Goal: Task Accomplishment & Management: Use online tool/utility

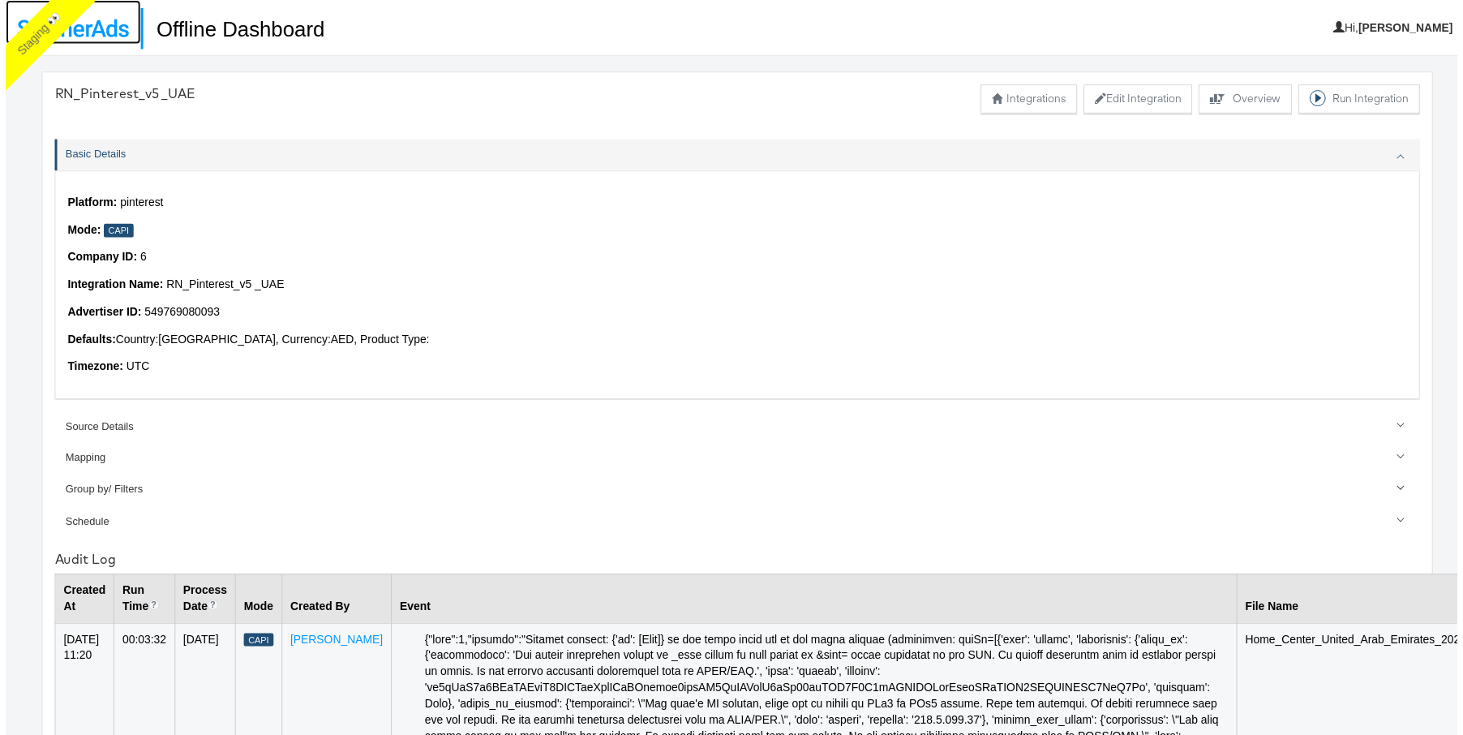
click at [101, 24] on img at bounding box center [68, 28] width 112 height 18
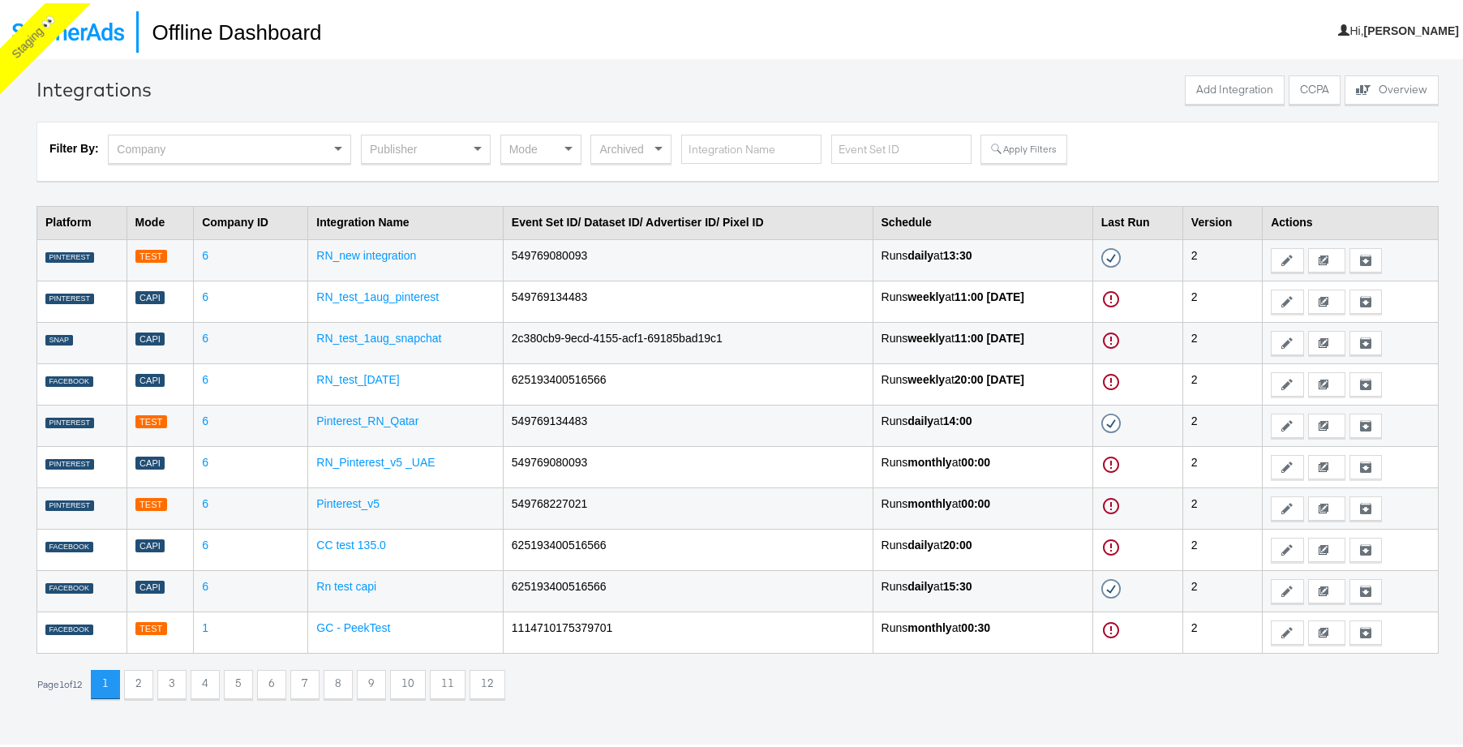
click at [401, 146] on div "Publisher" at bounding box center [426, 146] width 128 height 28
click at [1014, 152] on button "Apply Filters" at bounding box center [1024, 145] width 86 height 29
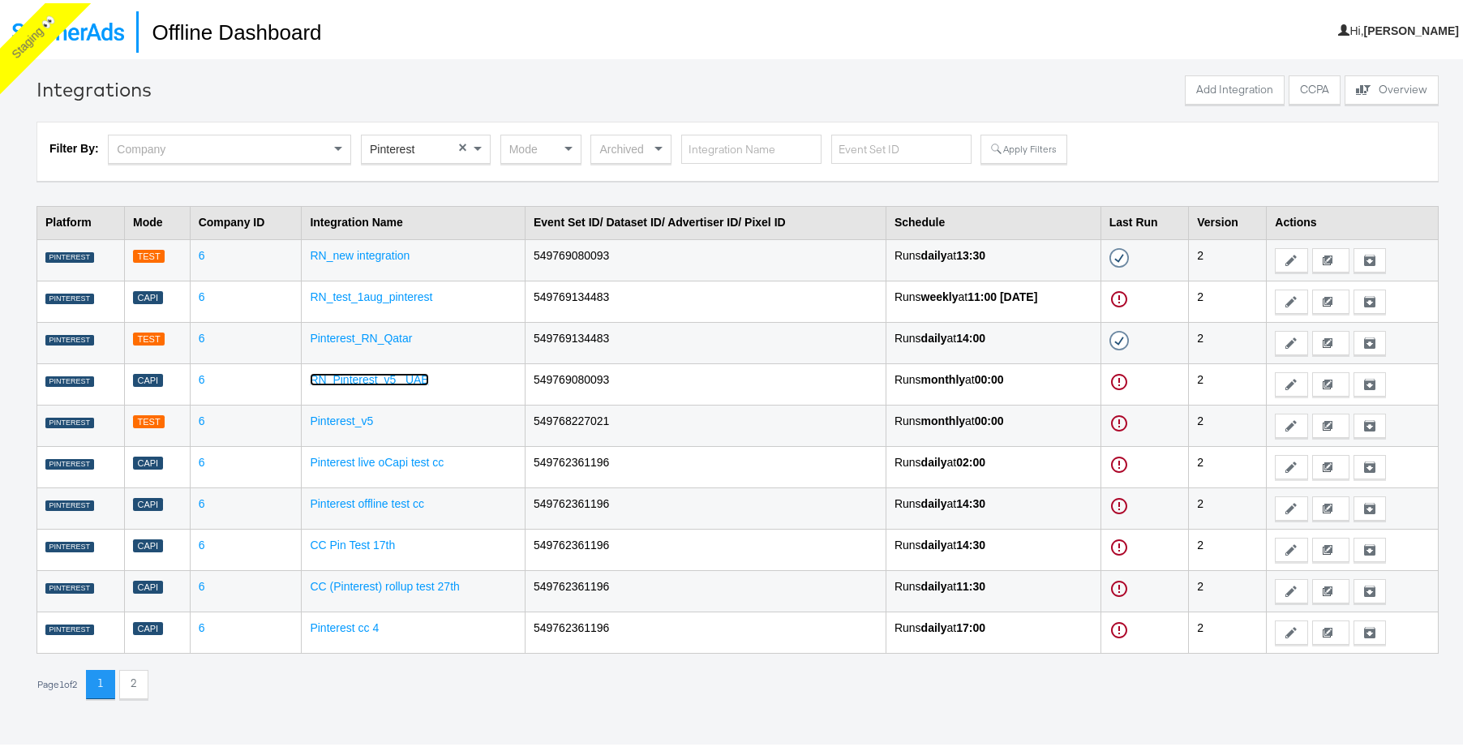
click at [380, 375] on link "RN_Pinterest_v5 _UAE" at bounding box center [369, 376] width 118 height 13
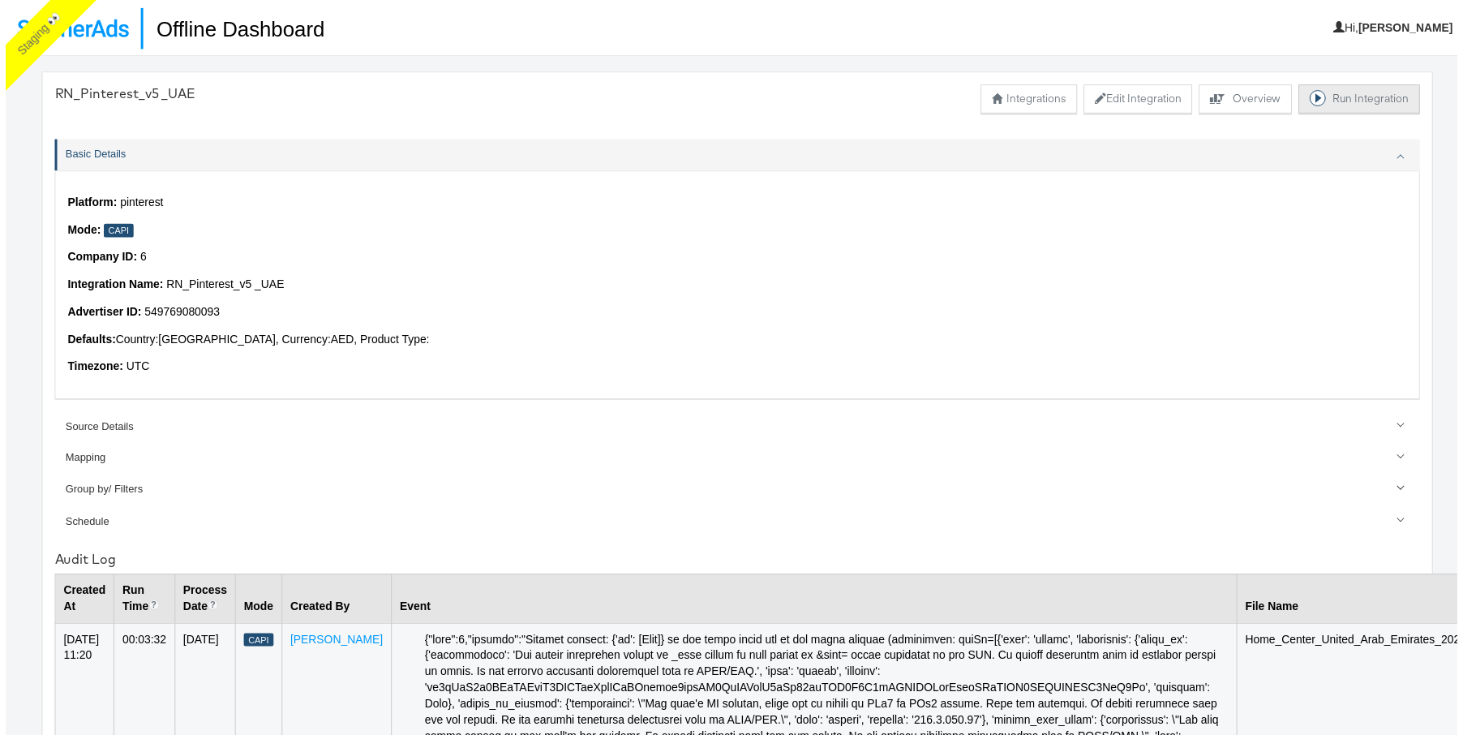
click at [1335, 93] on button "Run Integration" at bounding box center [1364, 99] width 122 height 29
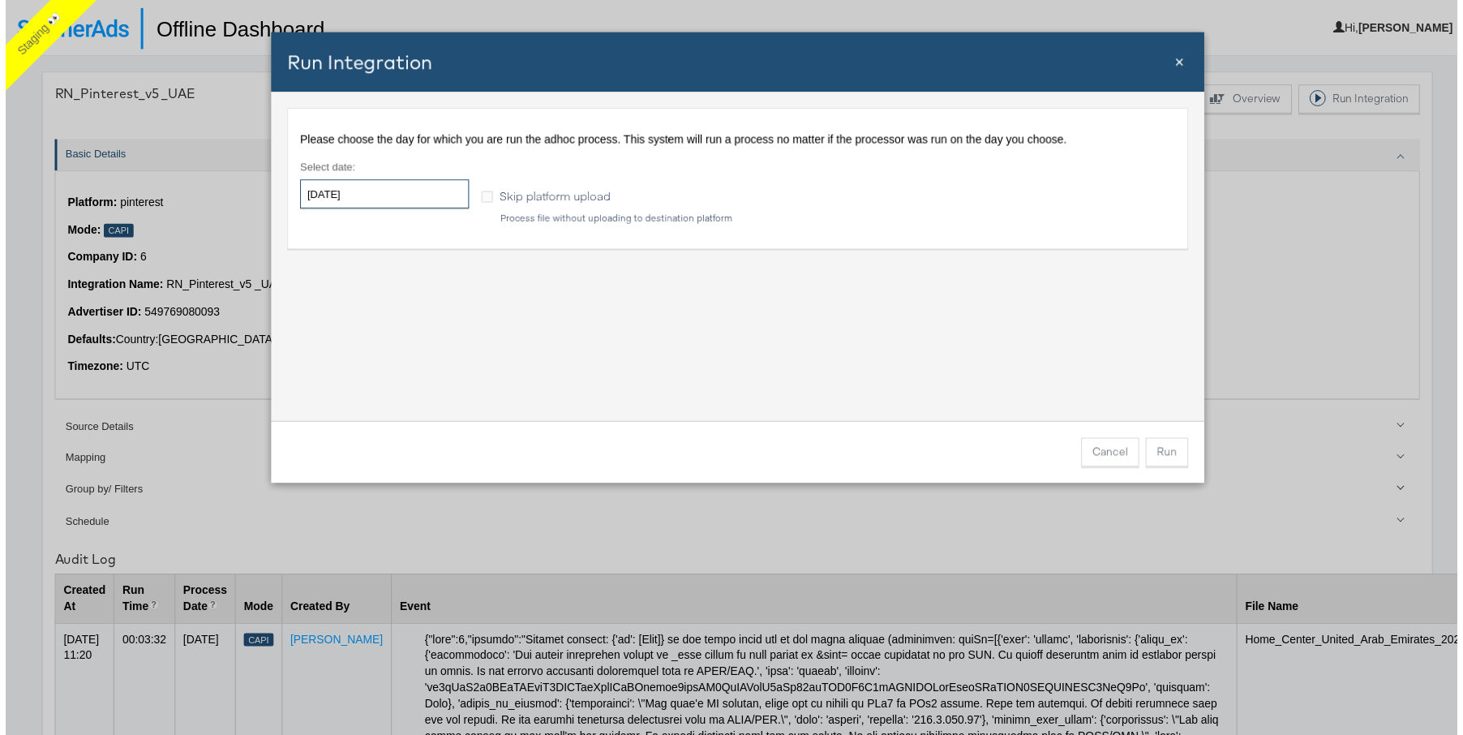
click at [360, 206] on input "[DATE]" at bounding box center [382, 195] width 170 height 29
click at [341, 277] on td "1" at bounding box center [343, 277] width 28 height 23
type input "2025-09-01"
click at [664, 308] on div "Please choose the day for which you are run the adhoc process. This system will…" at bounding box center [738, 258] width 941 height 332
click at [1170, 460] on button "Run" at bounding box center [1170, 455] width 43 height 29
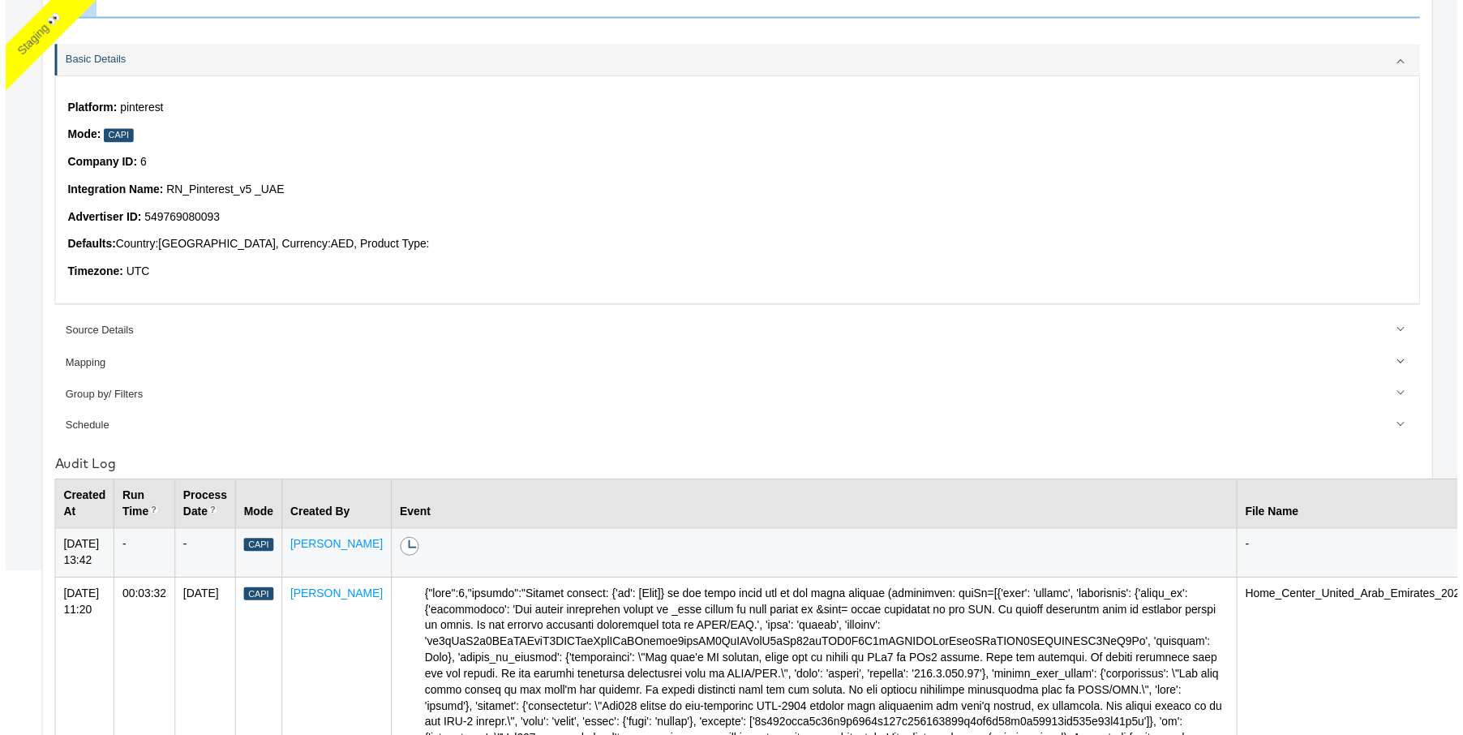
scroll to position [479, 0]
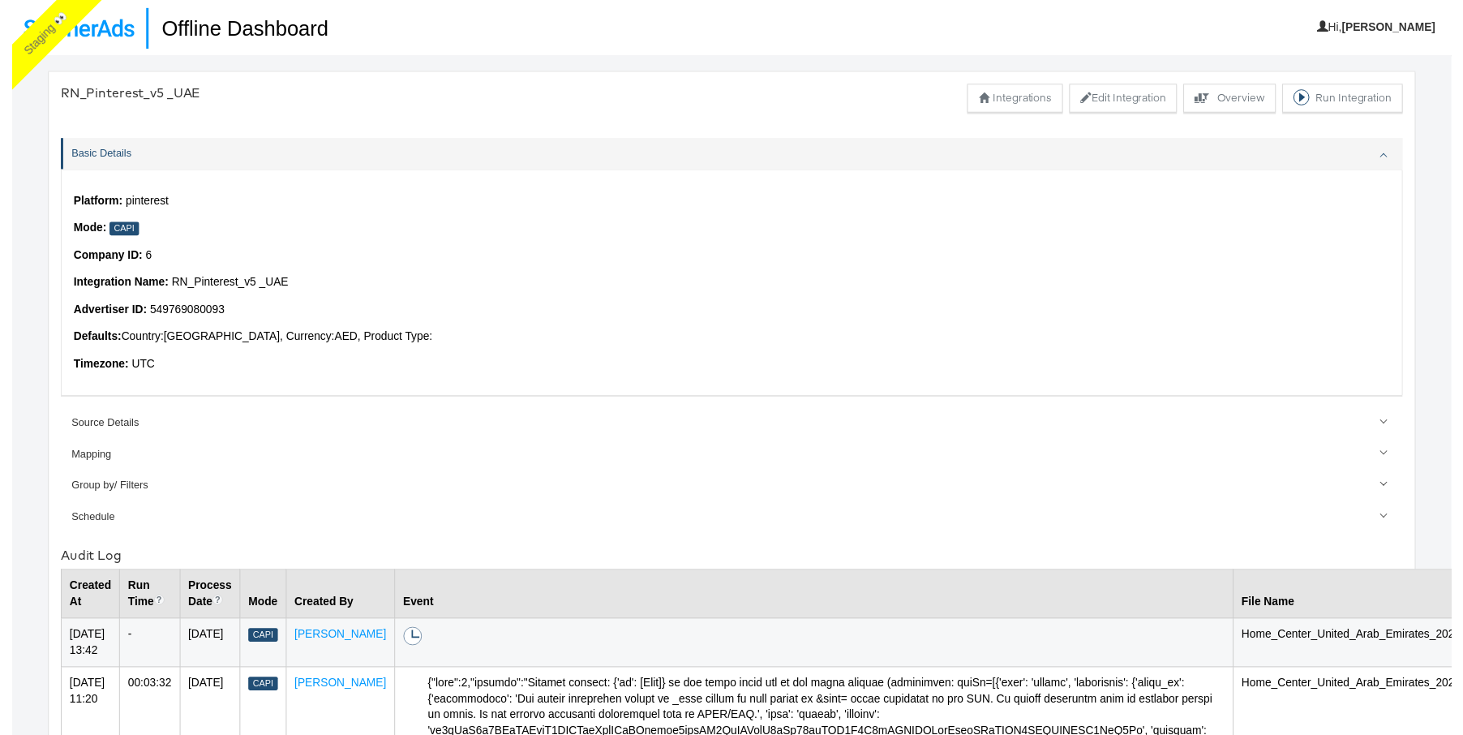
scroll to position [56, 0]
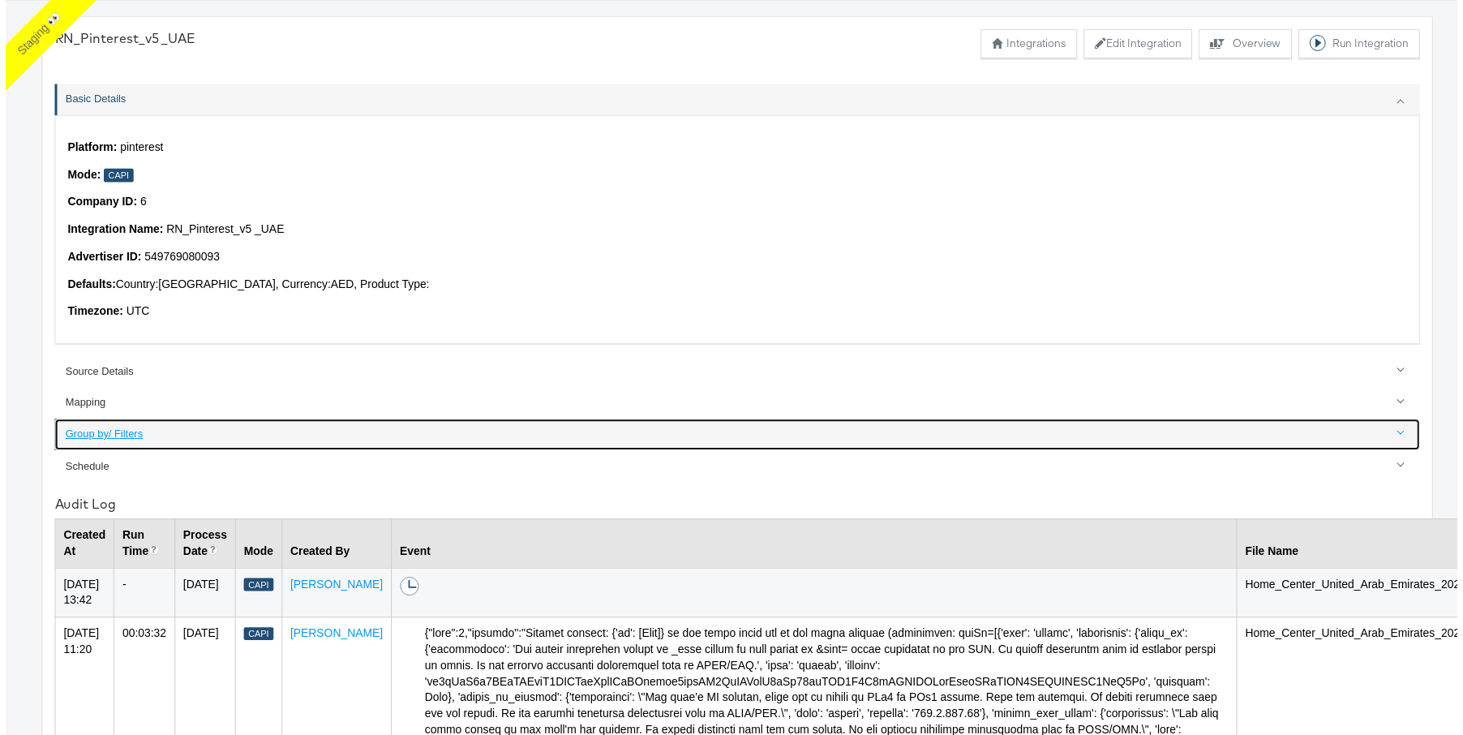
click at [97, 432] on div "Group by/ Filters" at bounding box center [738, 437] width 1357 height 15
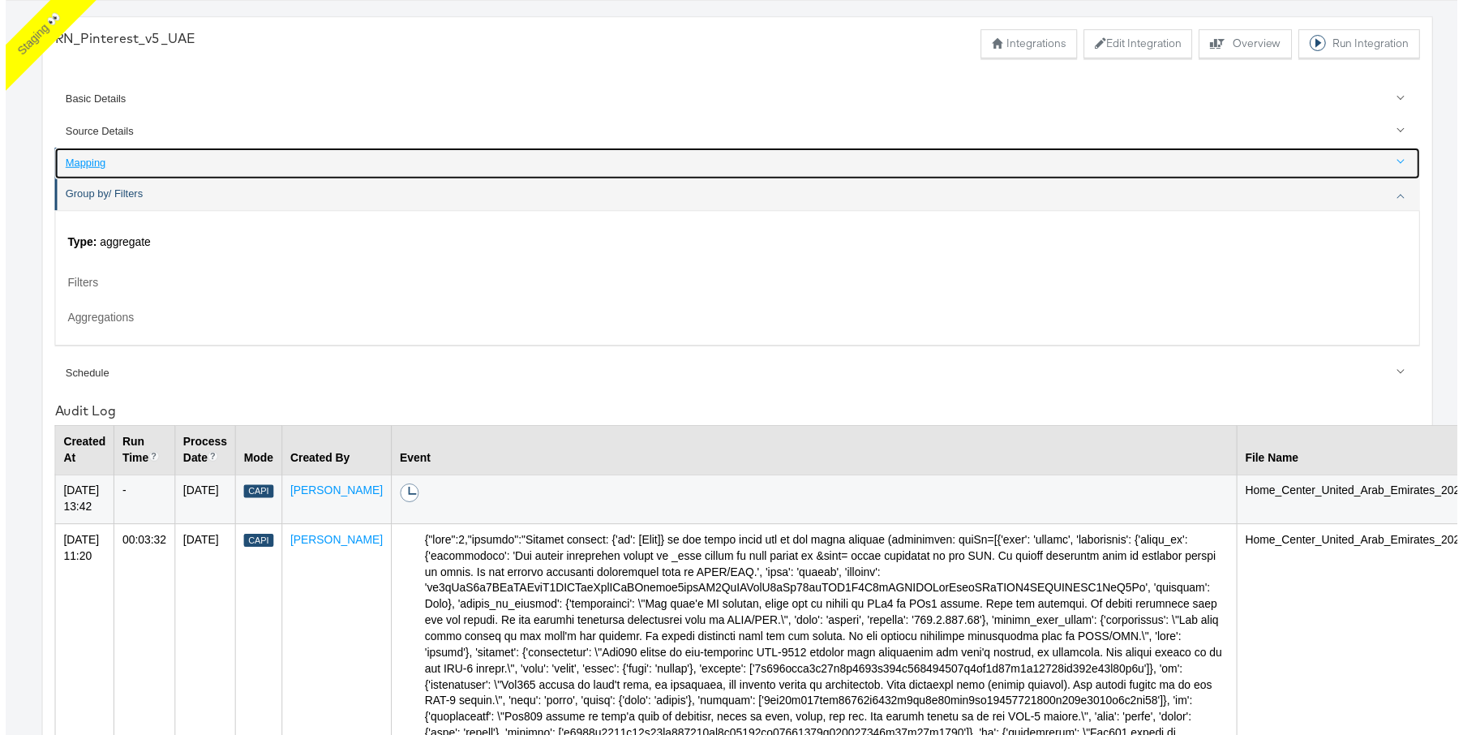
click at [87, 165] on div "Mapping" at bounding box center [738, 164] width 1357 height 15
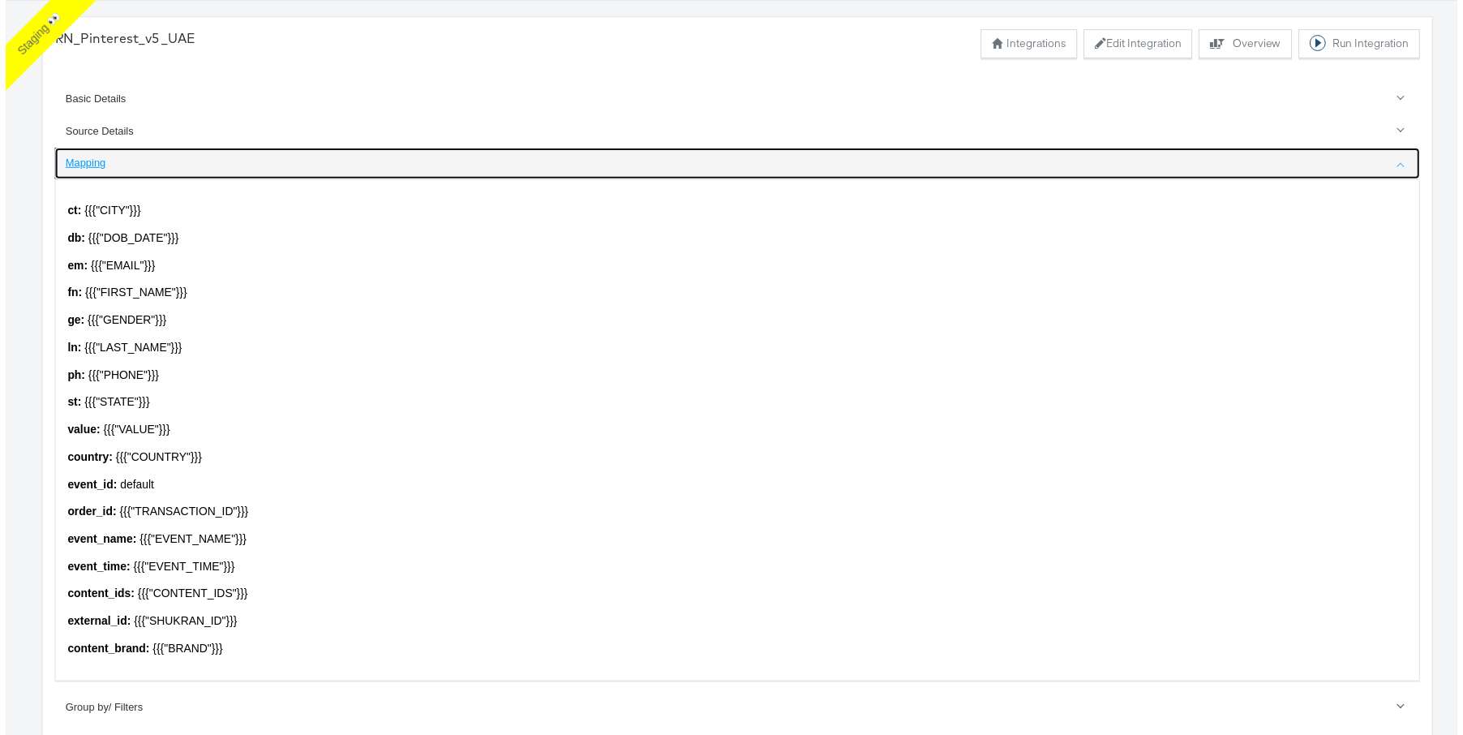
click at [85, 164] on div "Mapping" at bounding box center [738, 164] width 1357 height 15
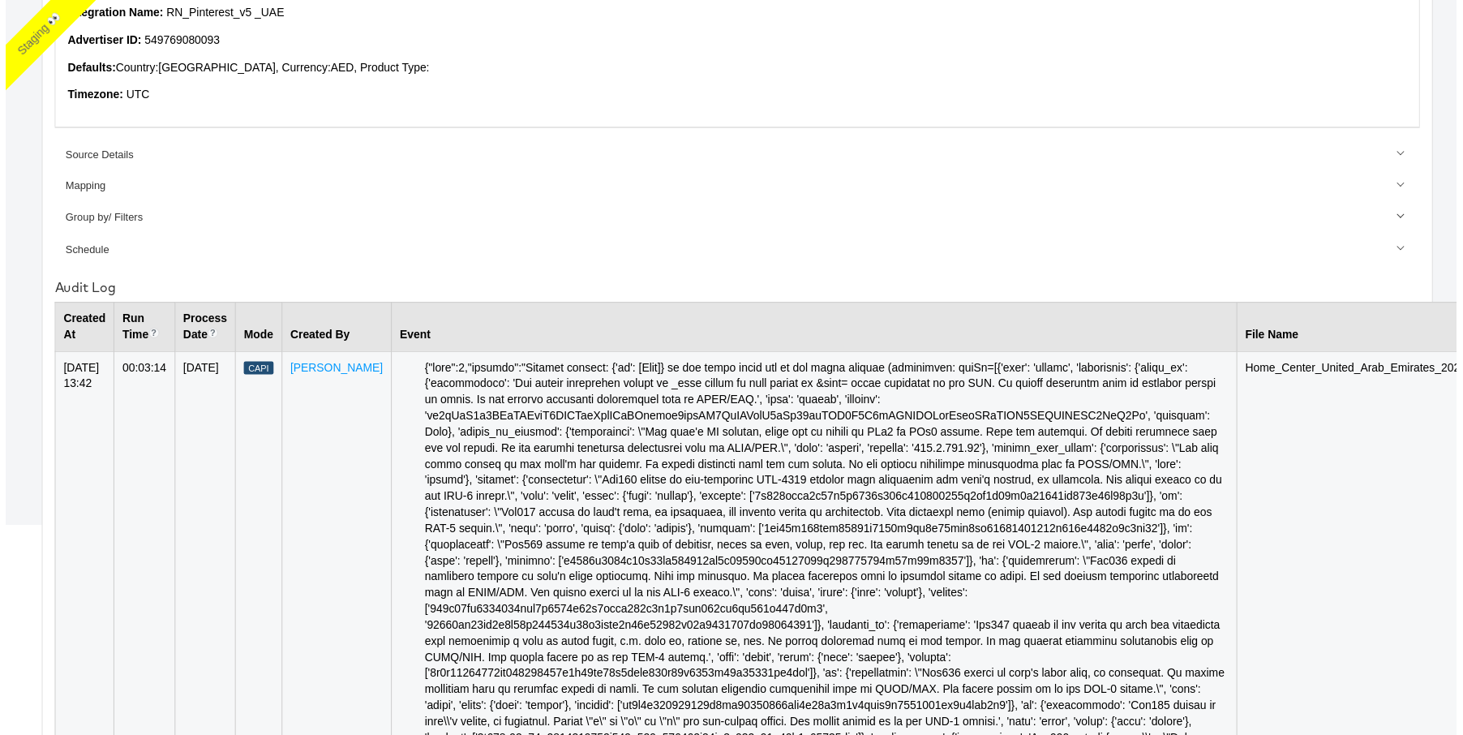
scroll to position [277, 0]
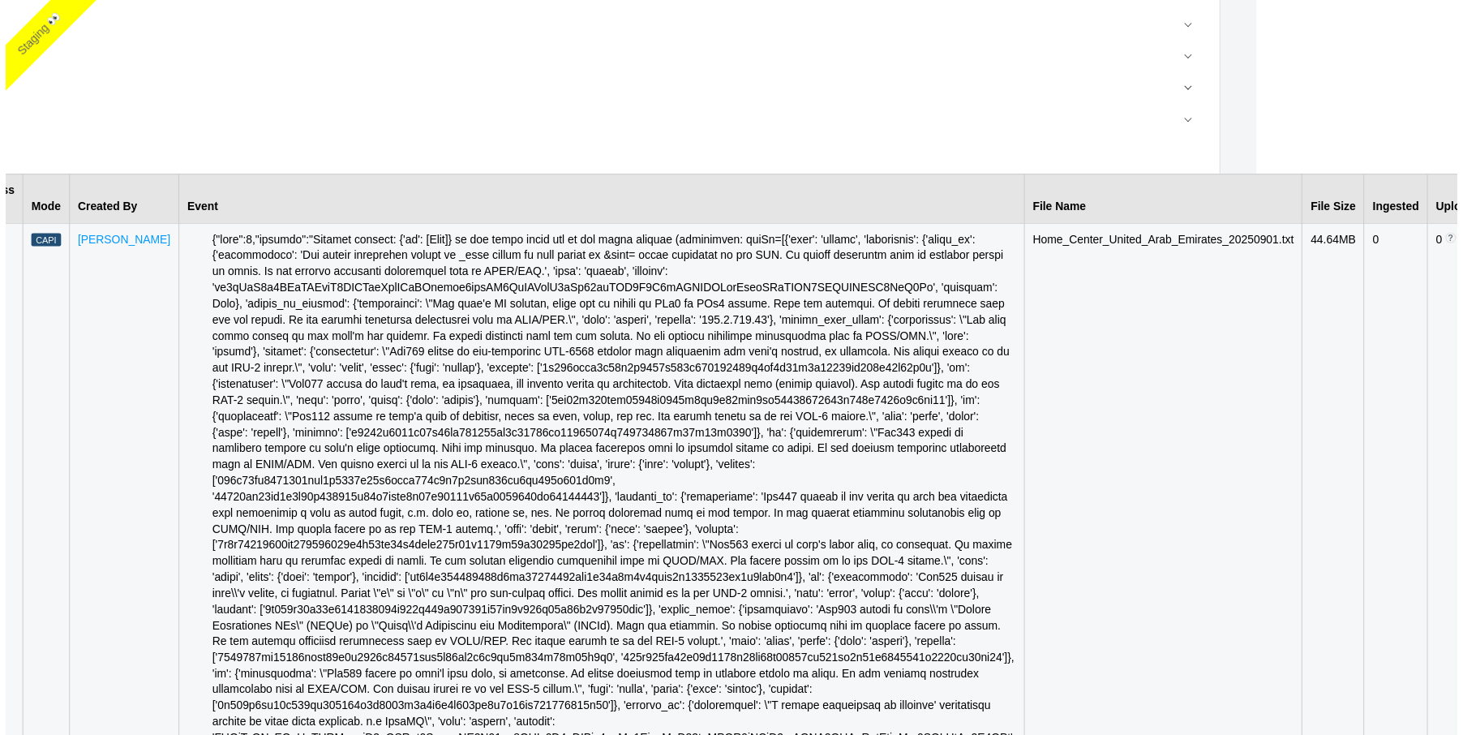
scroll to position [403, 282]
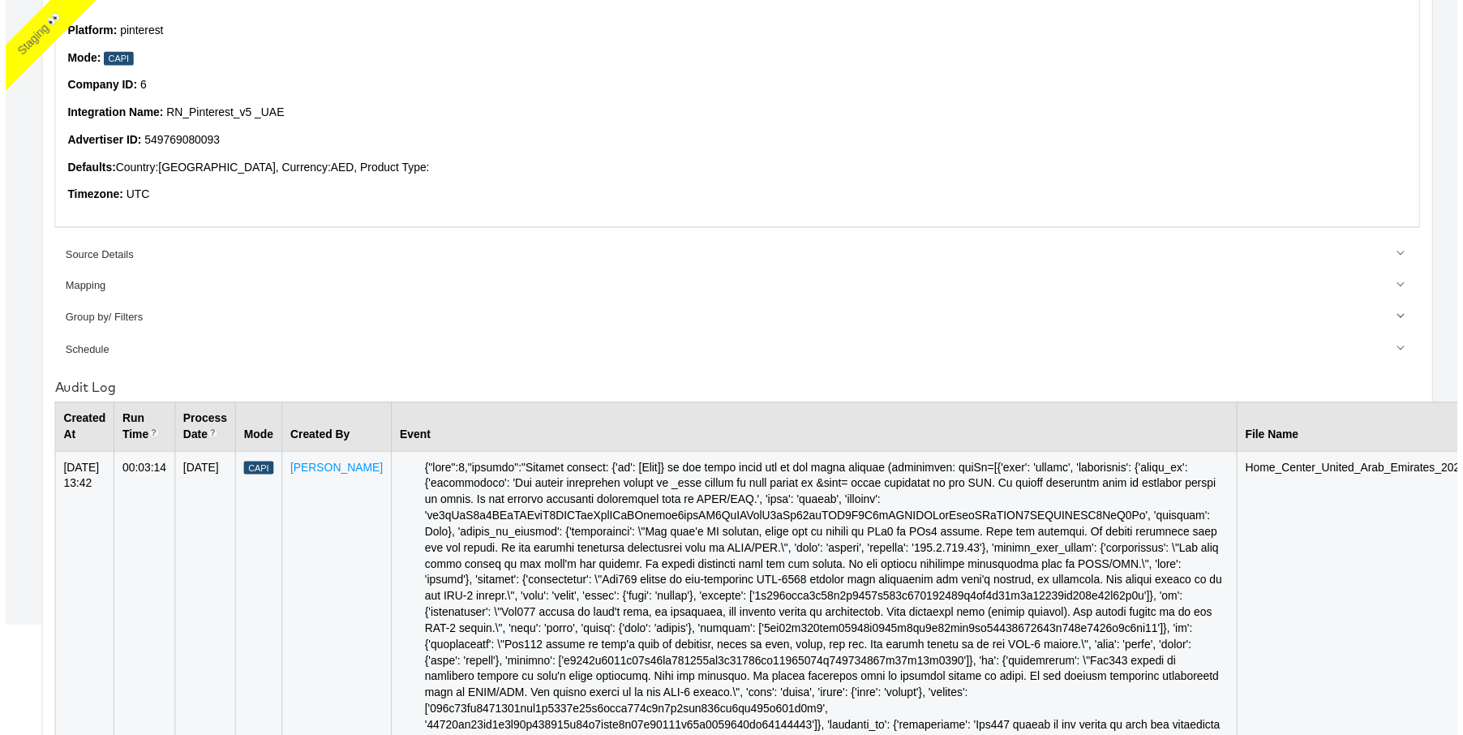
scroll to position [0, 0]
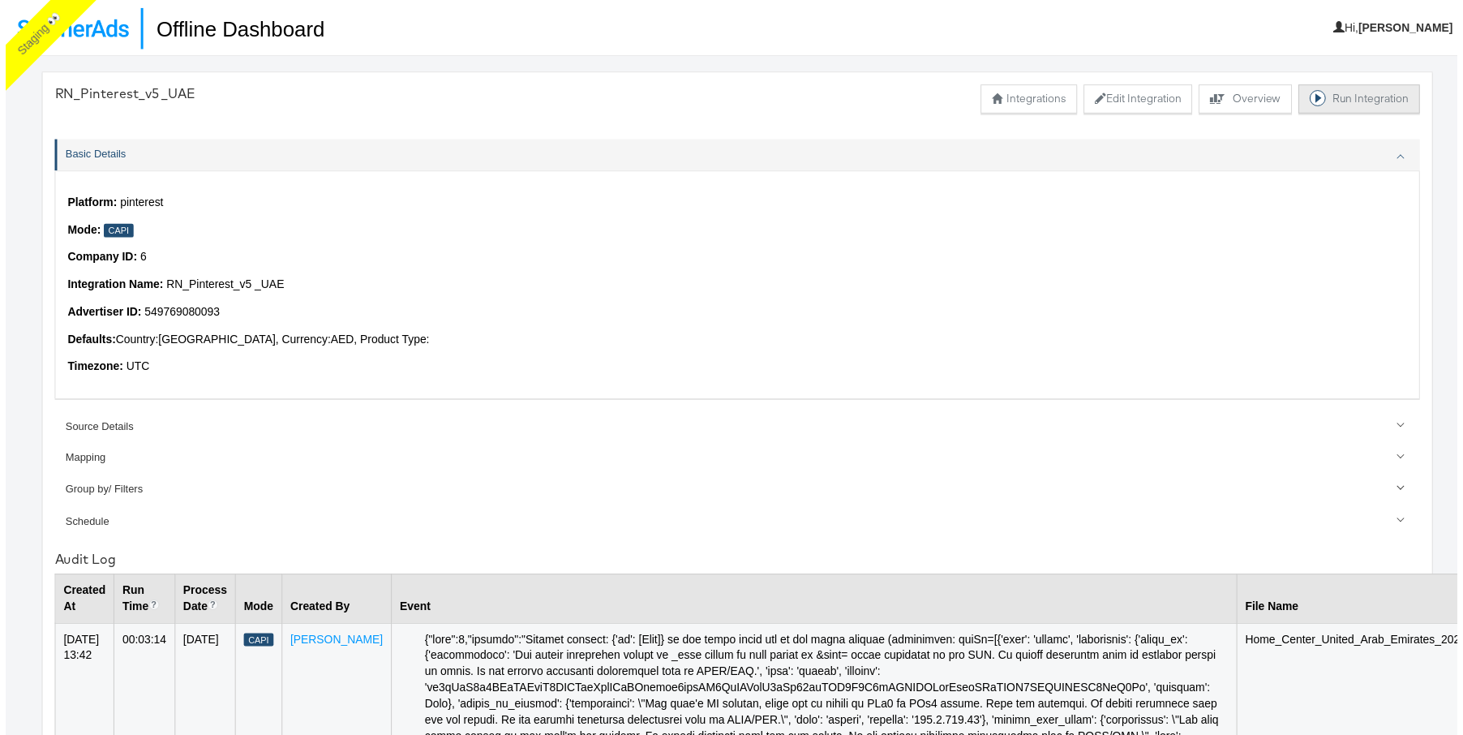
click at [1319, 107] on button "Run Integration" at bounding box center [1364, 99] width 122 height 29
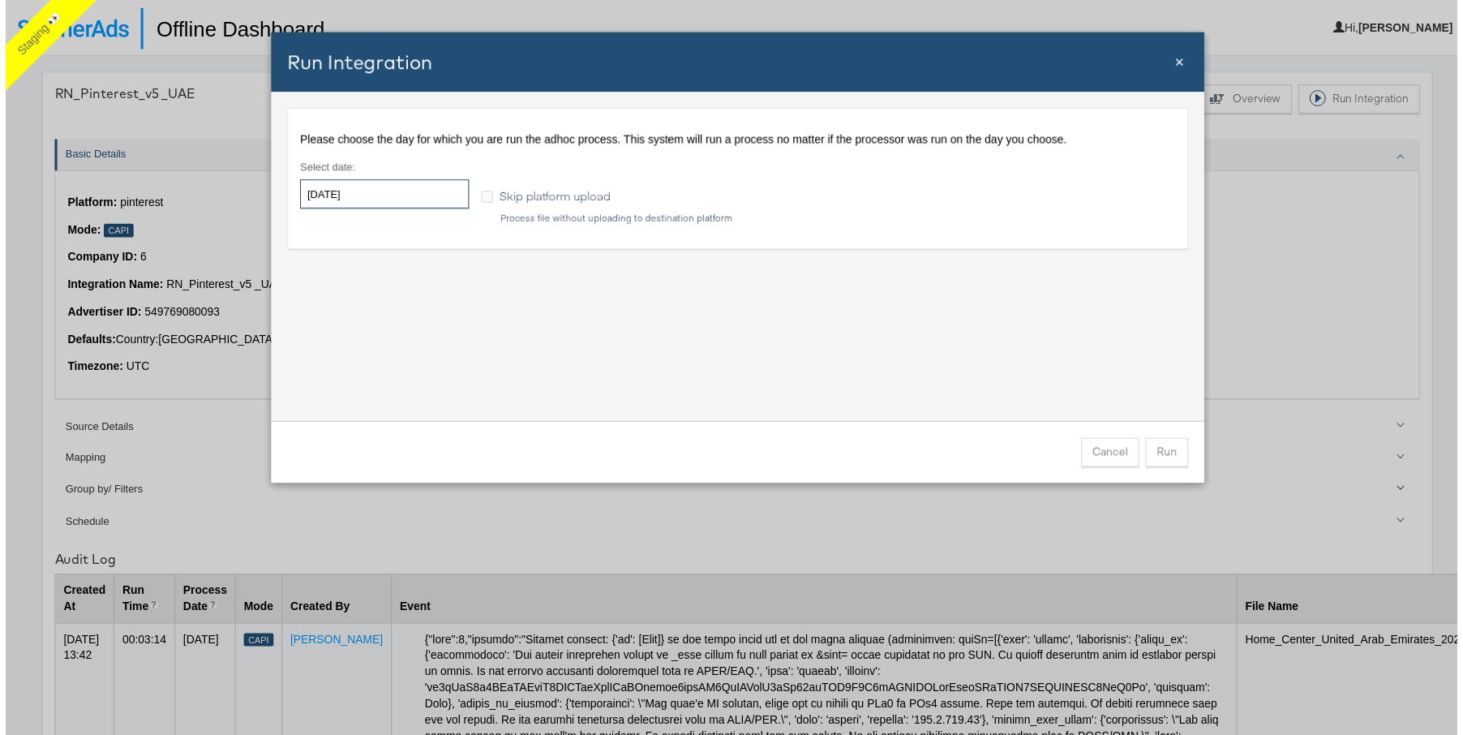
click at [349, 201] on input "2025-09-03" at bounding box center [382, 195] width 170 height 29
click at [341, 282] on td "1" at bounding box center [343, 277] width 28 height 23
type input "2025-09-01"
click at [1161, 458] on button "Run" at bounding box center [1170, 455] width 43 height 29
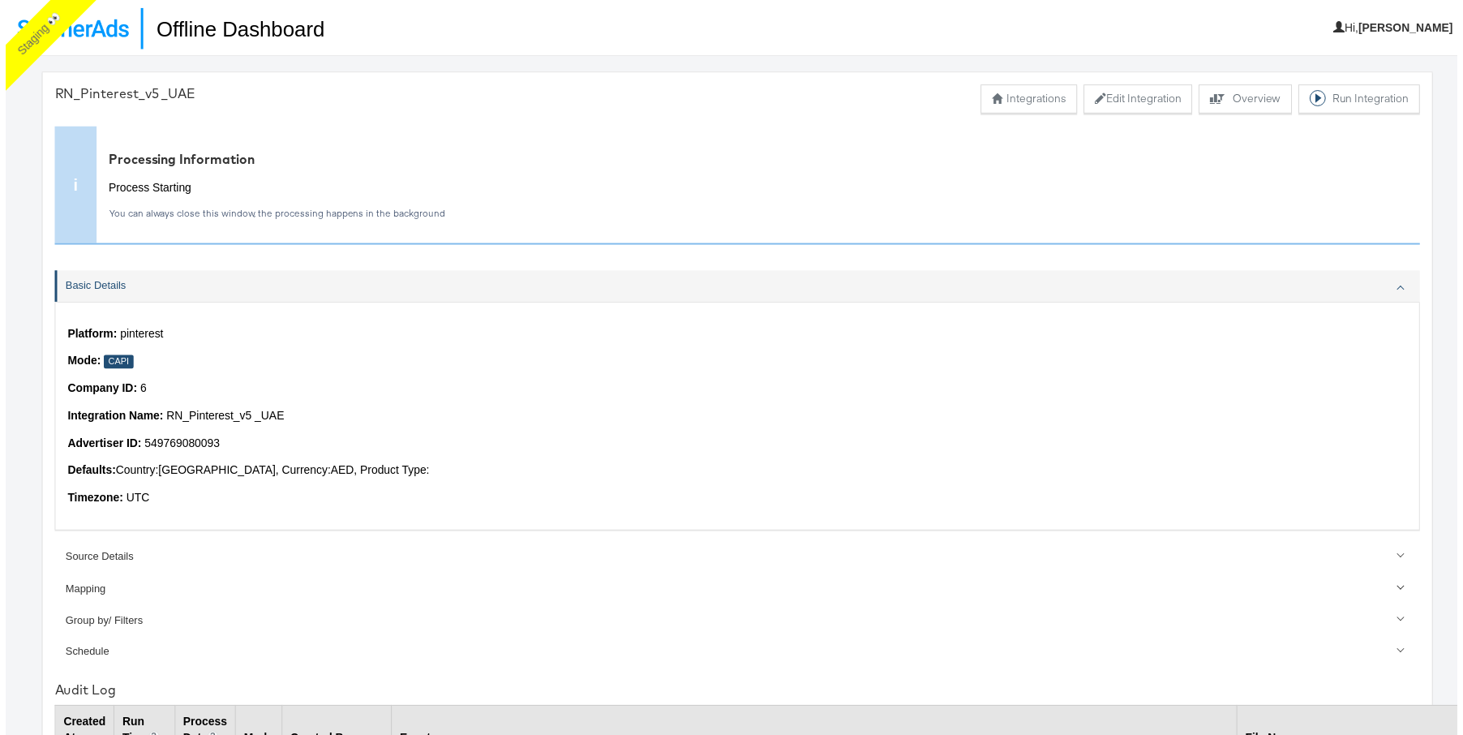
scroll to position [445, 0]
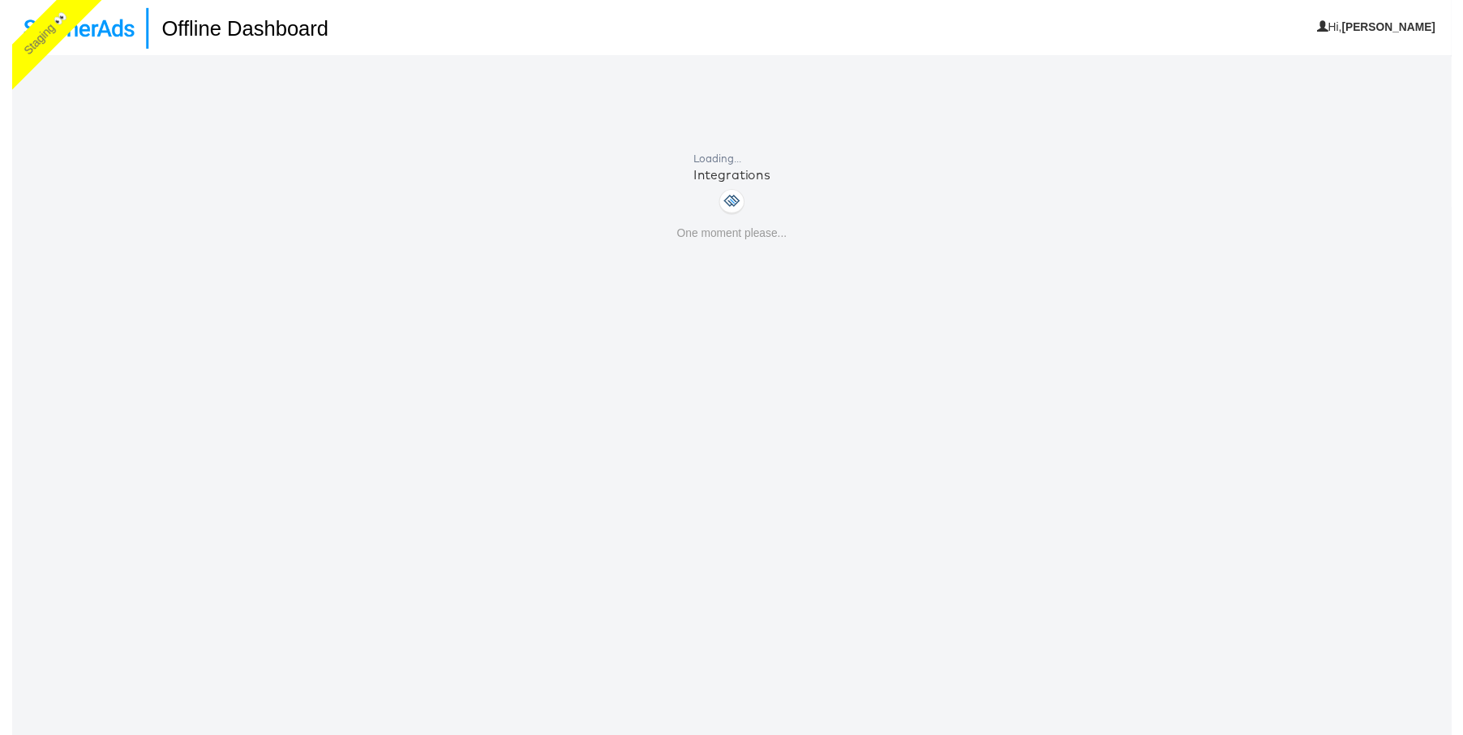
scroll to position [56, 0]
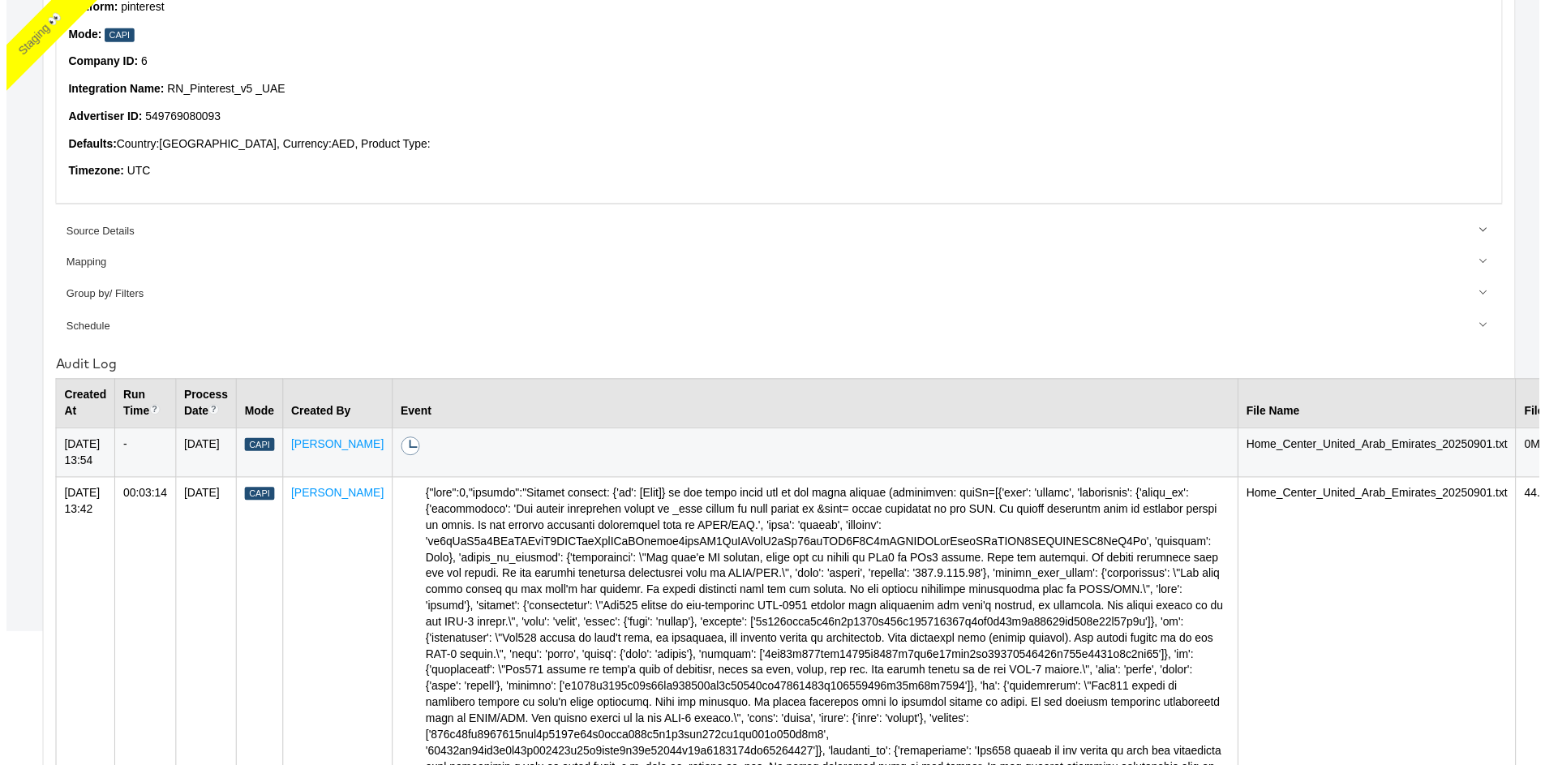
scroll to position [197, 200]
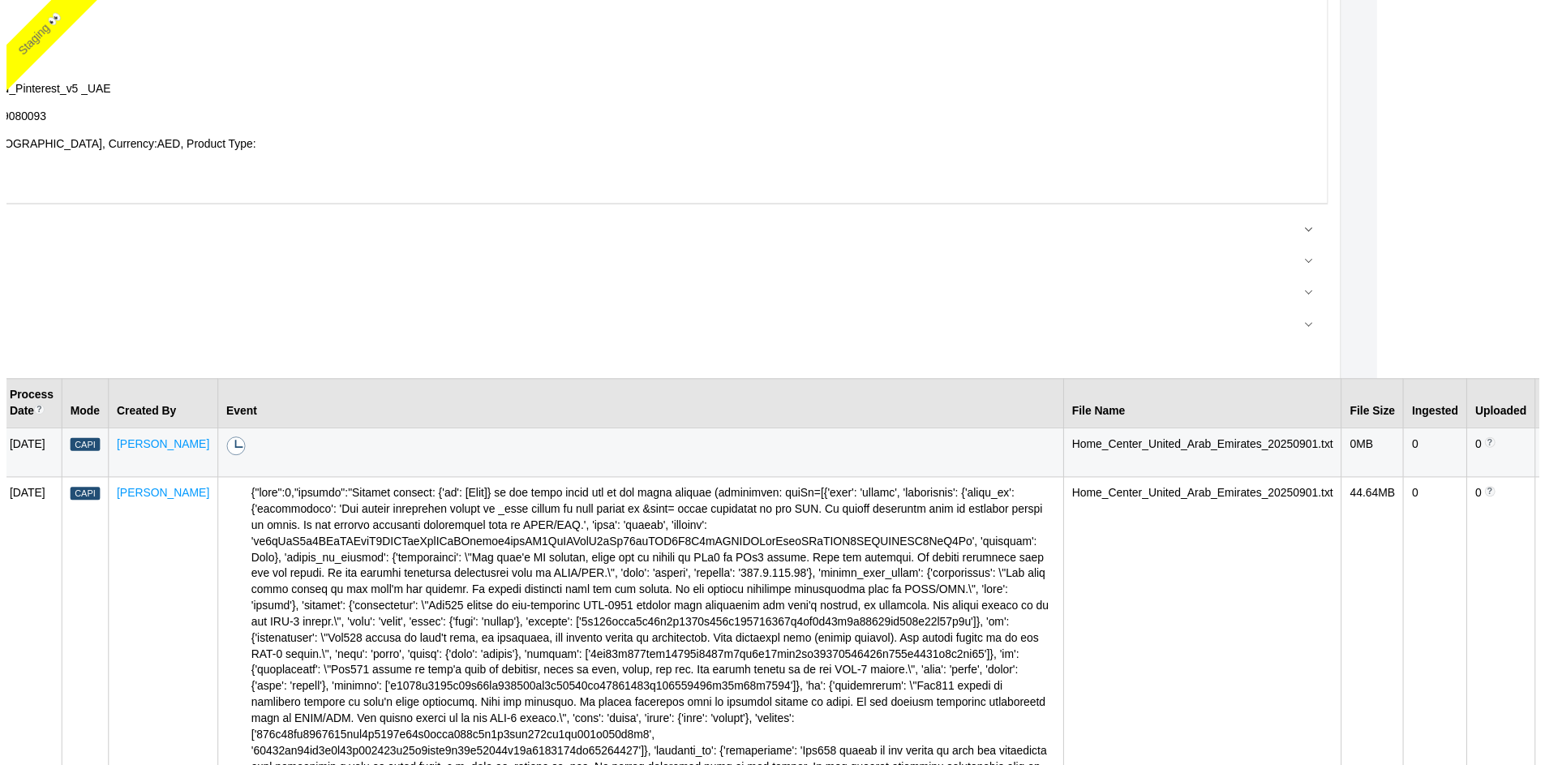
scroll to position [197, 0]
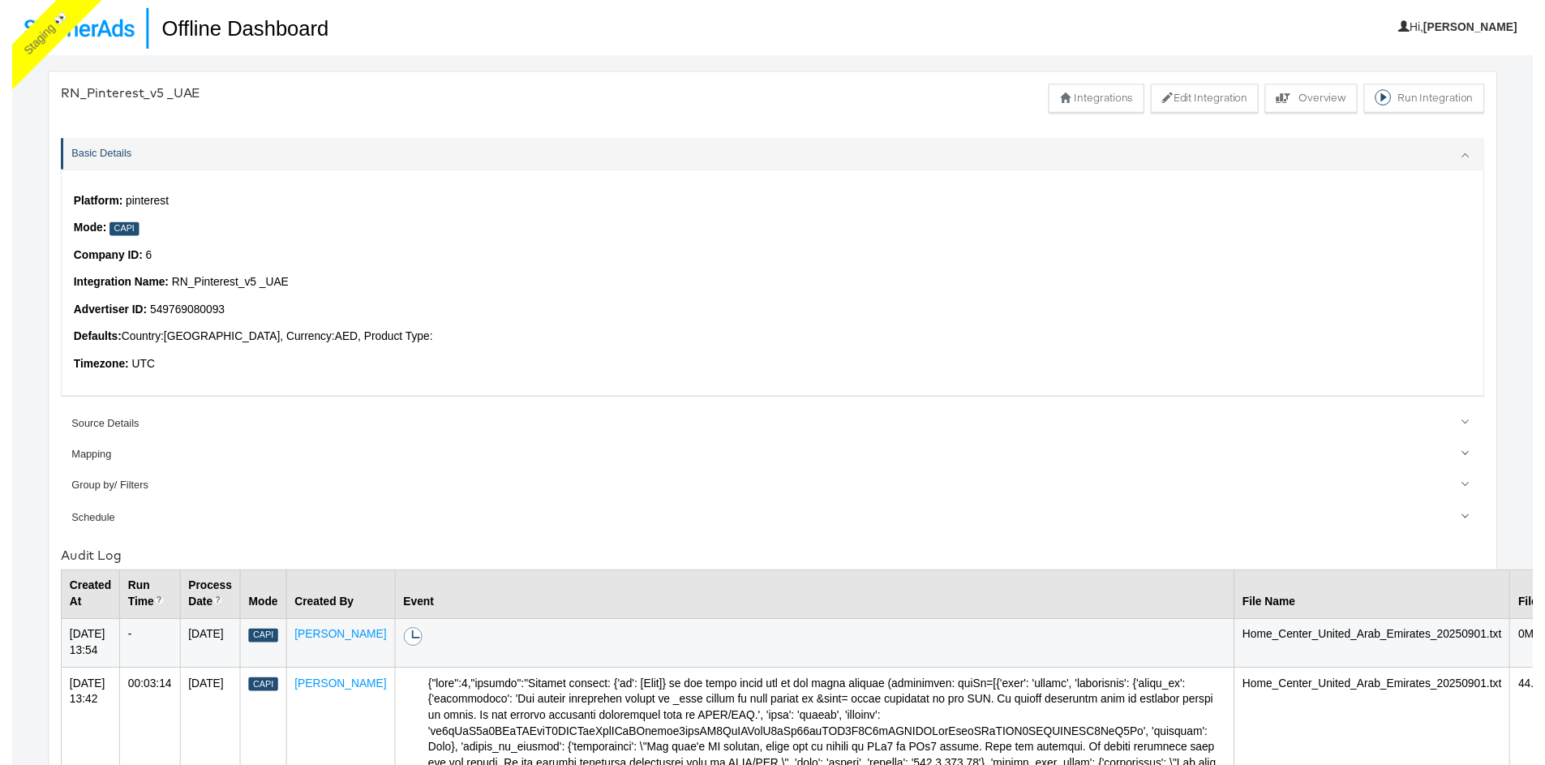
scroll to position [56, 0]
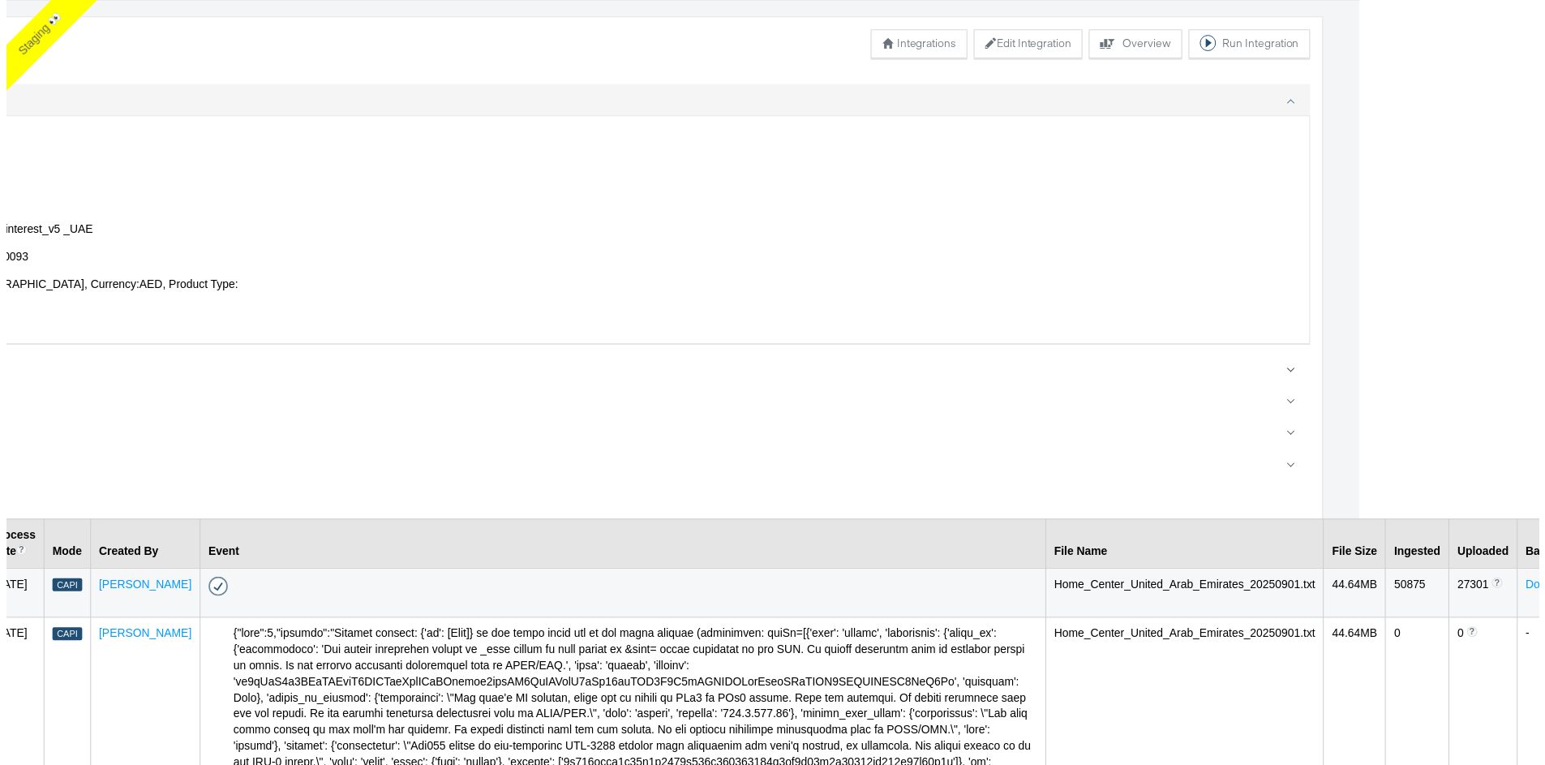
scroll to position [56, 200]
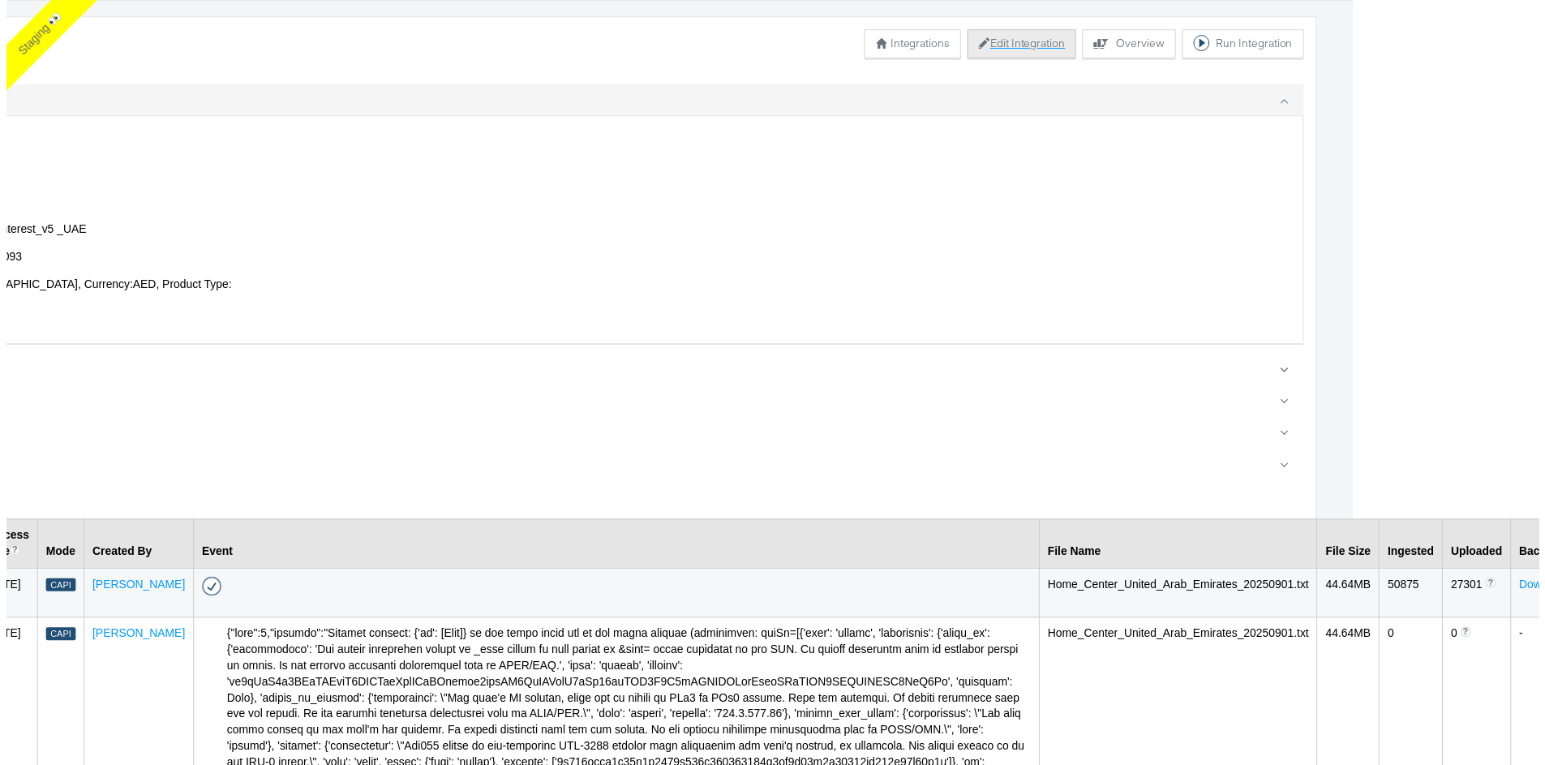
click at [976, 54] on button "Edit Integration" at bounding box center [1023, 43] width 110 height 29
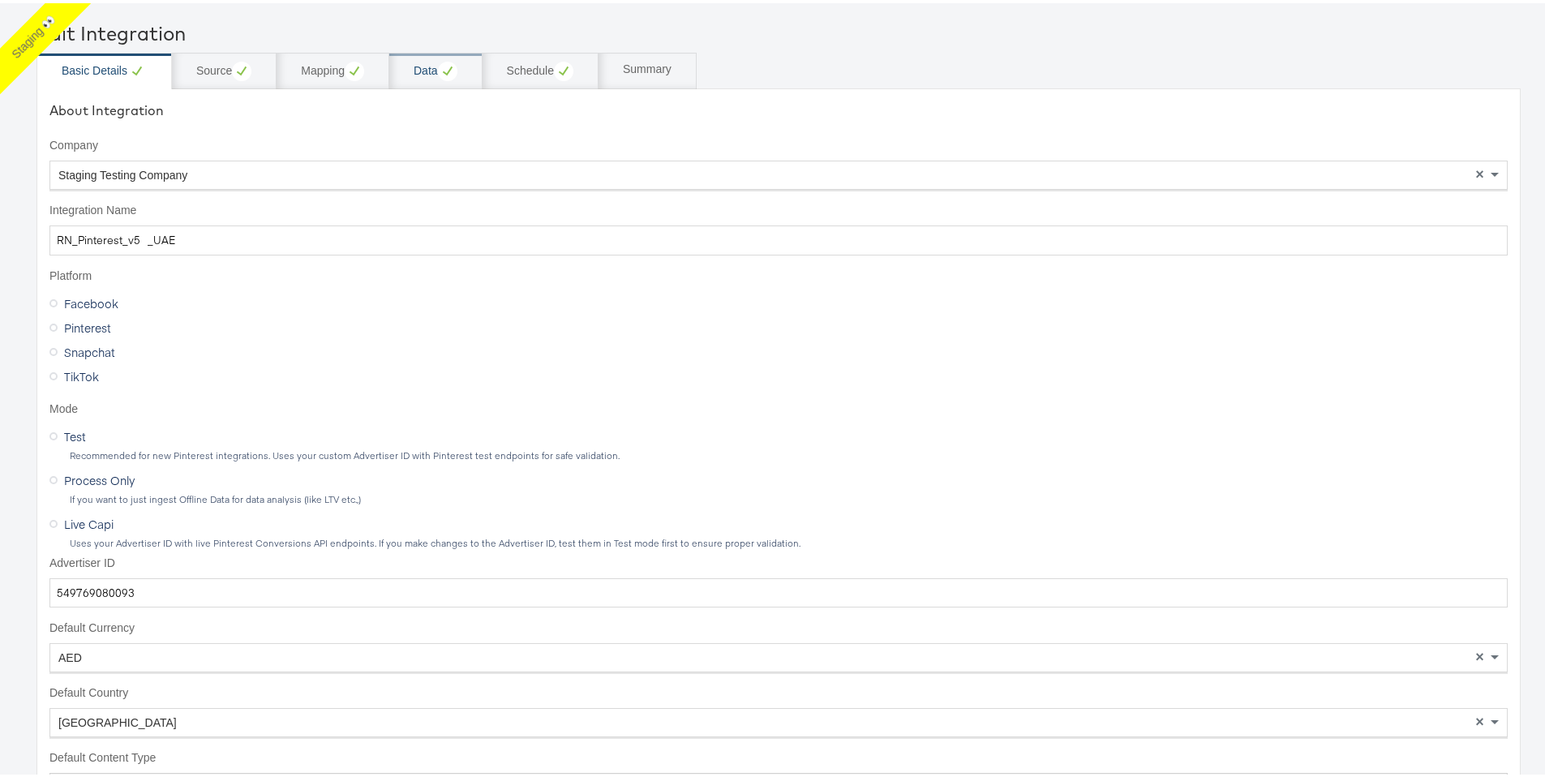
click at [423, 68] on div "Data" at bounding box center [436, 67] width 44 height 19
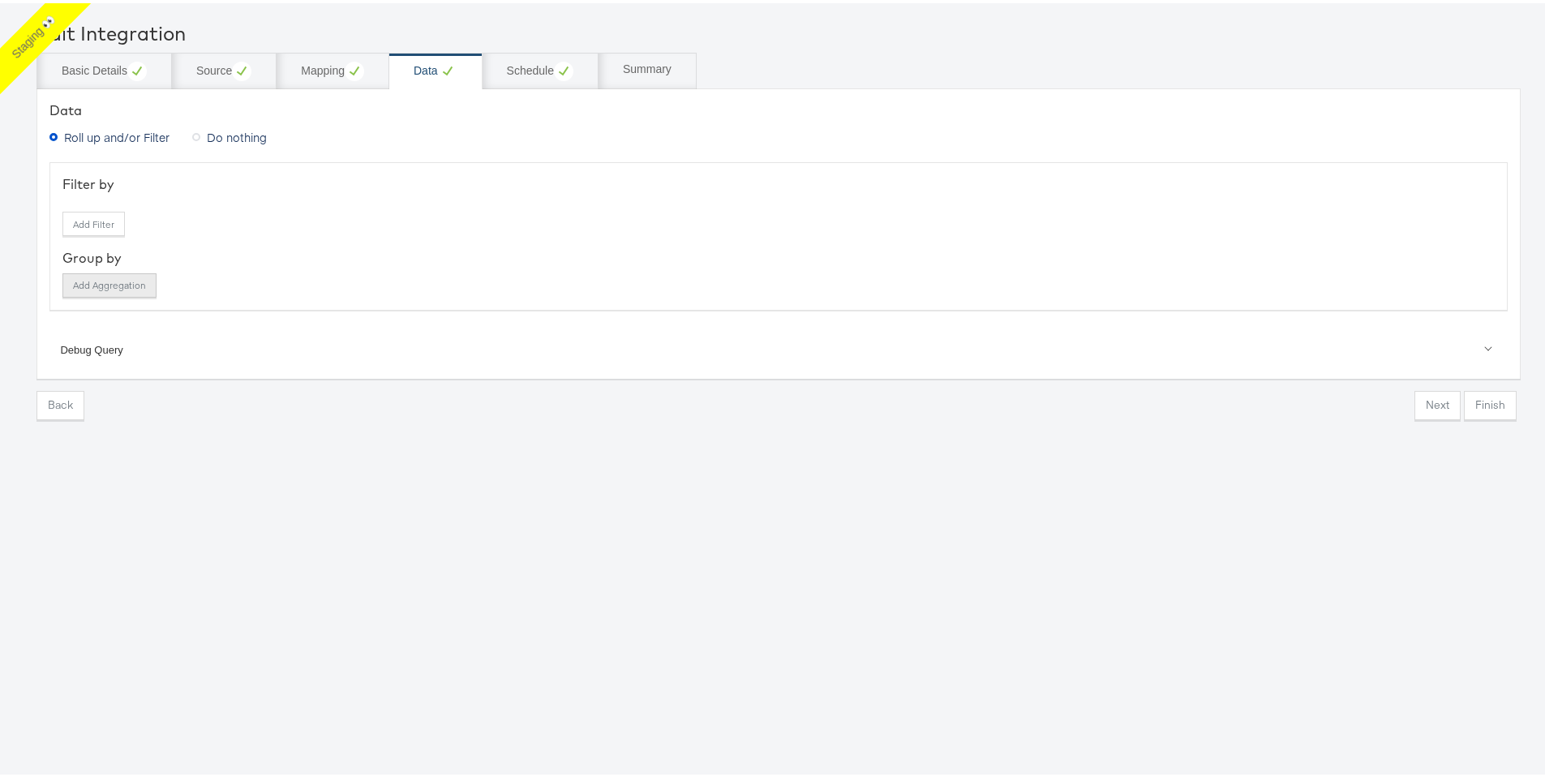
click at [138, 282] on button "Add Aggregation" at bounding box center [109, 282] width 94 height 24
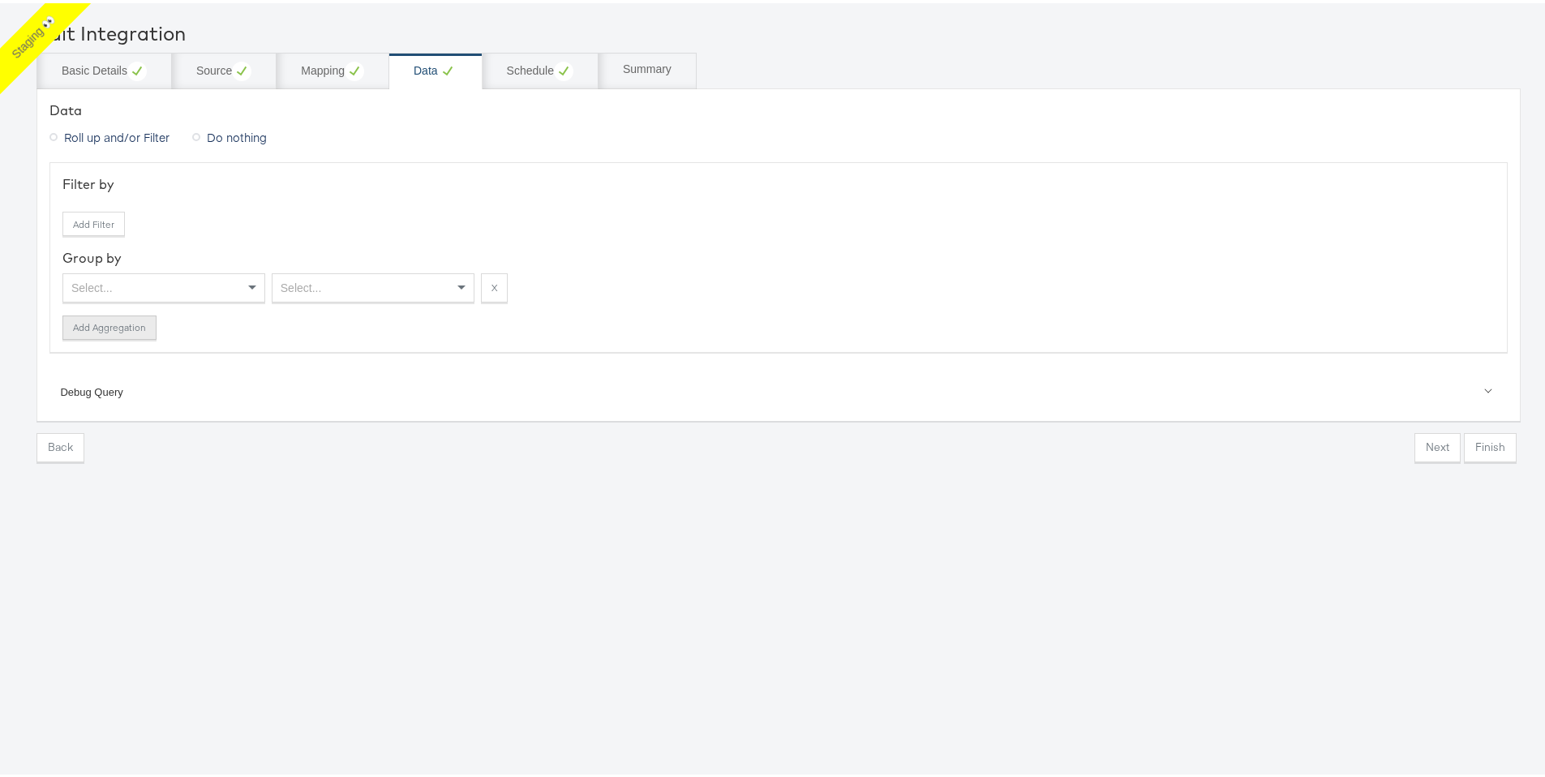
click at [137, 281] on div "Select..." at bounding box center [163, 285] width 201 height 28
type input "valu"
drag, startPoint x: 165, startPoint y: 310, endPoint x: 180, endPoint y: 304, distance: 15.7
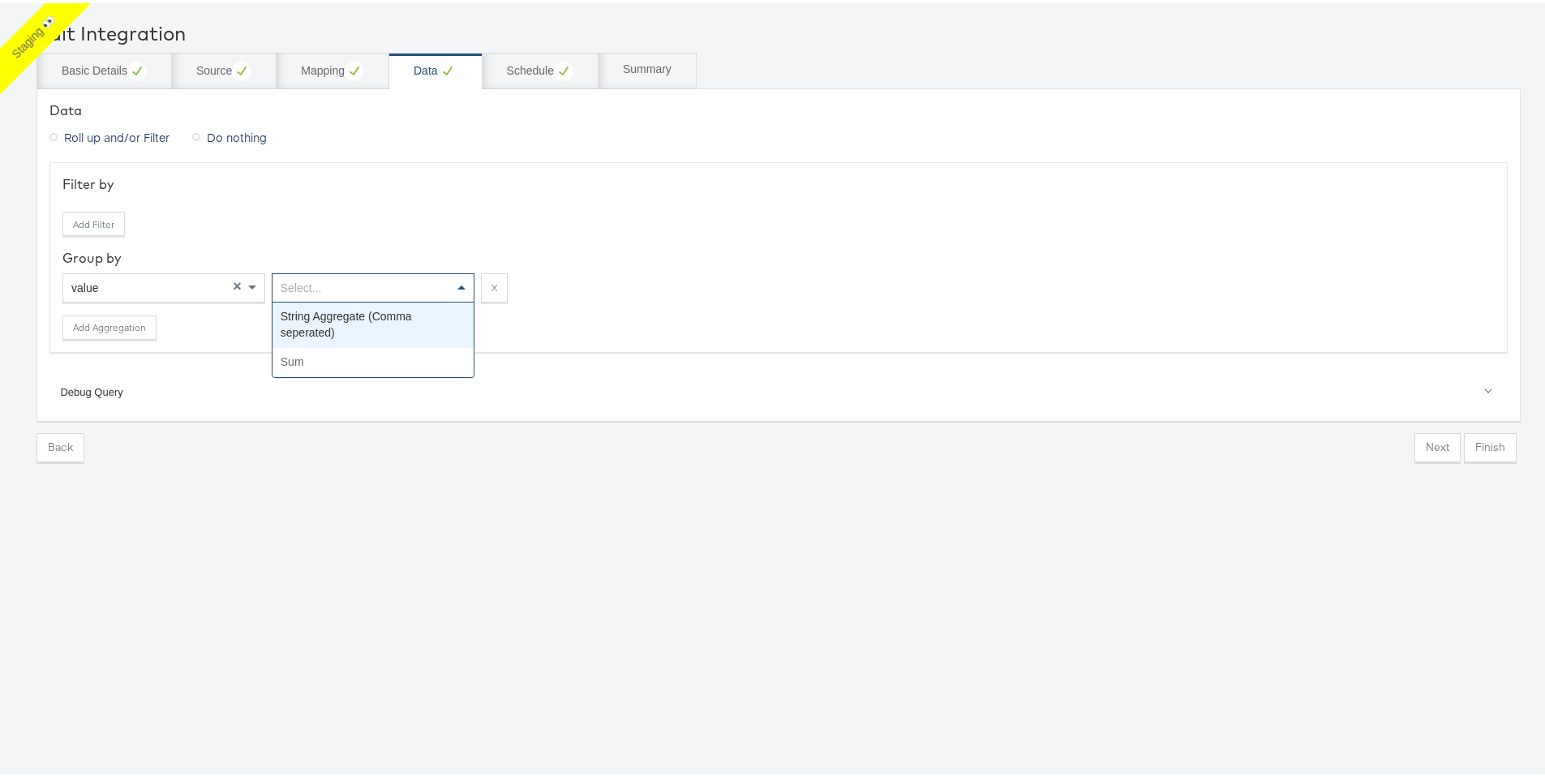
click at [365, 281] on div "Select..." at bounding box center [373, 285] width 201 height 28
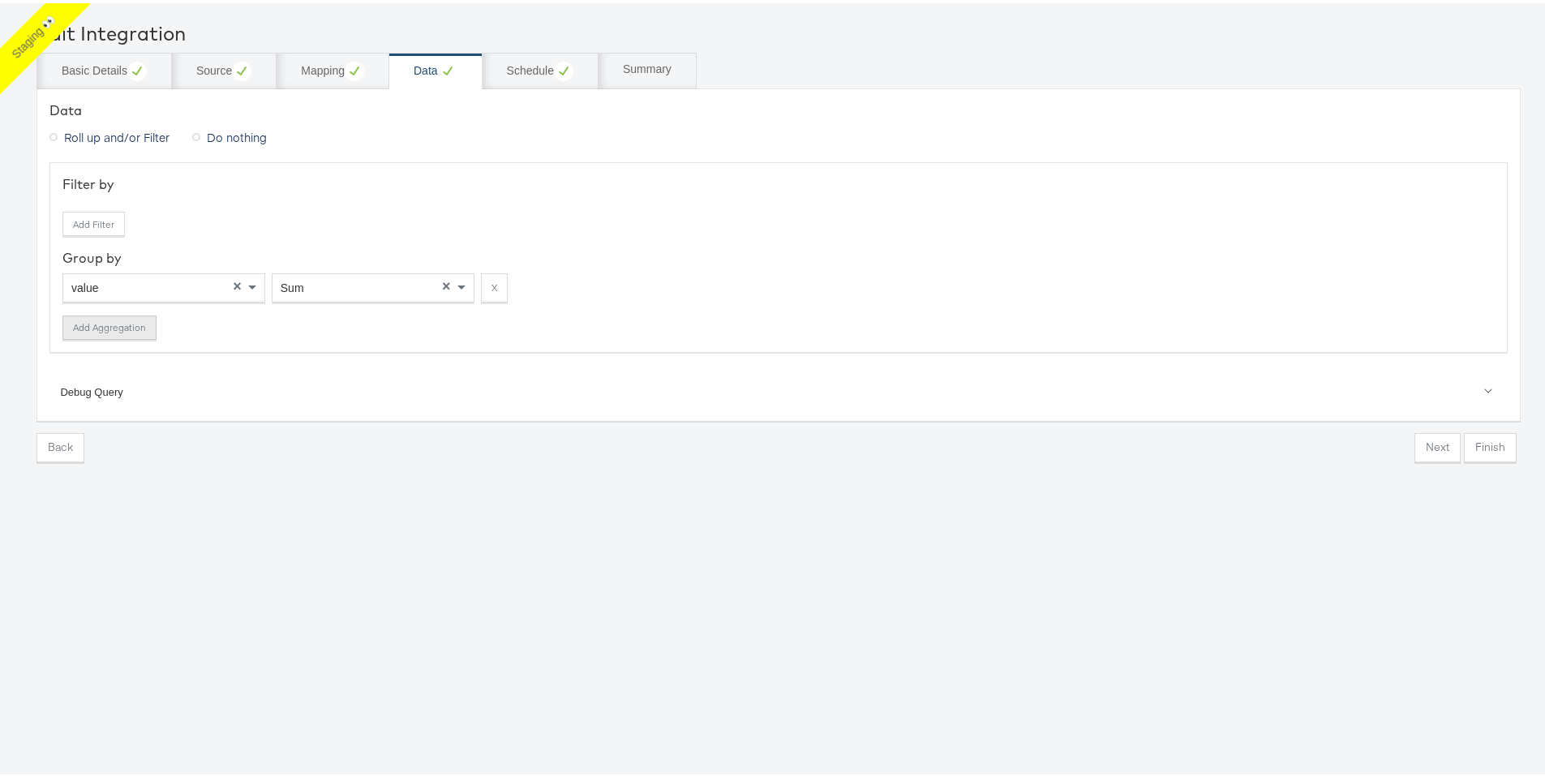
click at [122, 320] on button "Add Aggregation" at bounding box center [109, 324] width 94 height 24
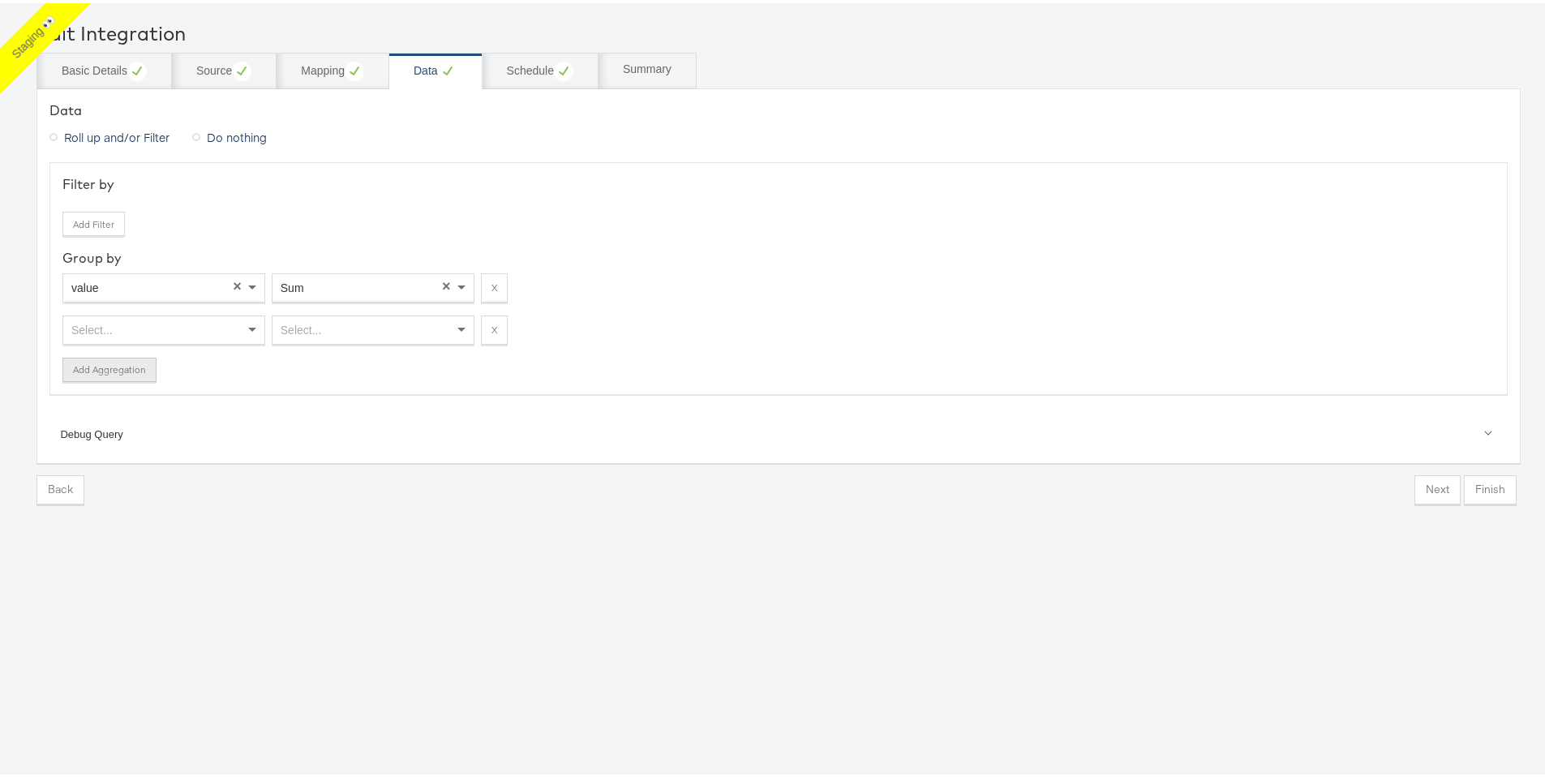
click at [122, 320] on div "Select..." at bounding box center [163, 327] width 201 height 28
type input "cont"
click at [320, 329] on div "Select..." at bounding box center [373, 327] width 201 height 28
click at [1480, 481] on button "Finish" at bounding box center [1490, 486] width 53 height 29
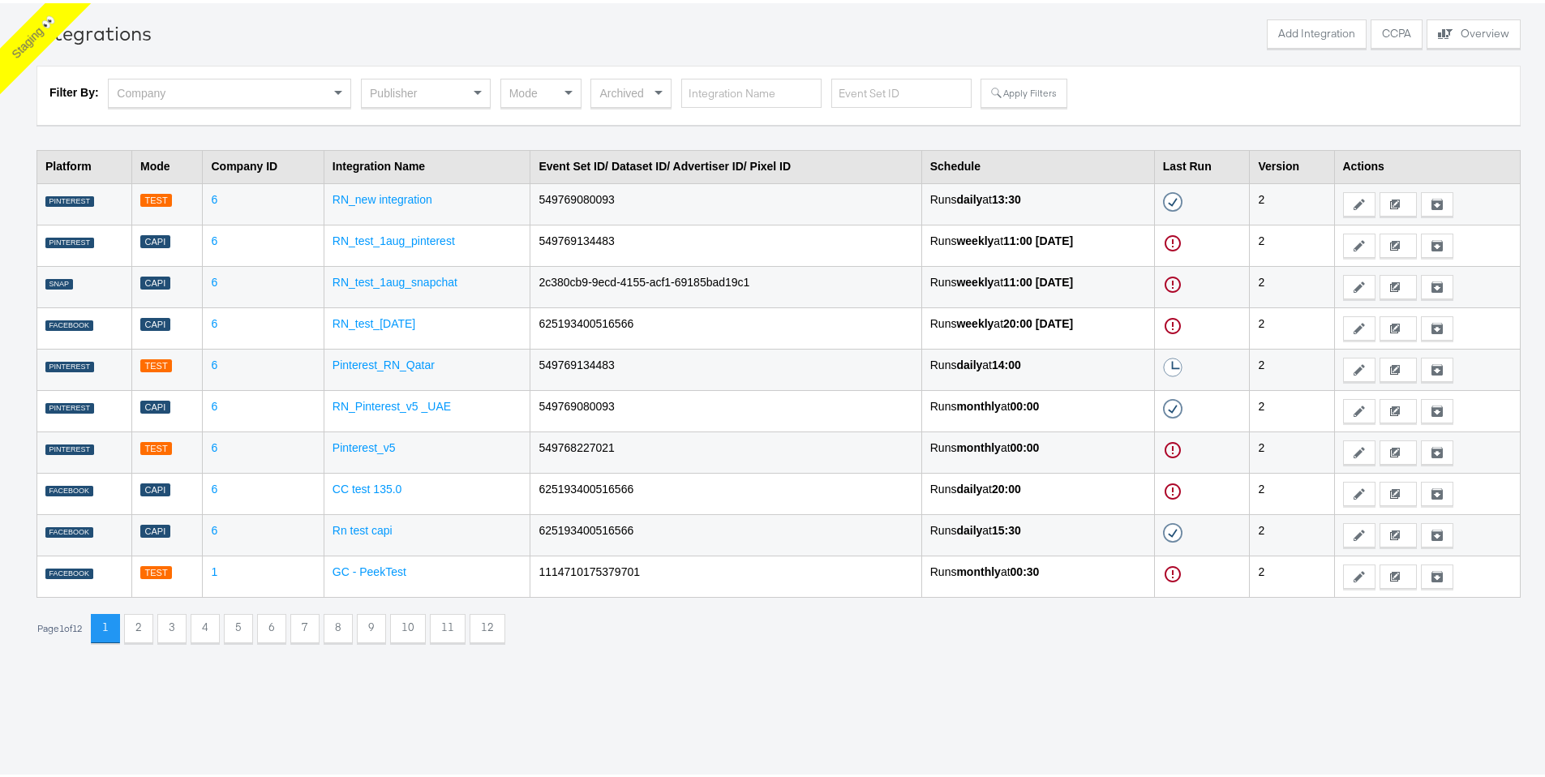
click at [438, 81] on div "Publisher" at bounding box center [426, 90] width 128 height 28
click at [1020, 88] on button "Apply Filters" at bounding box center [1024, 89] width 86 height 29
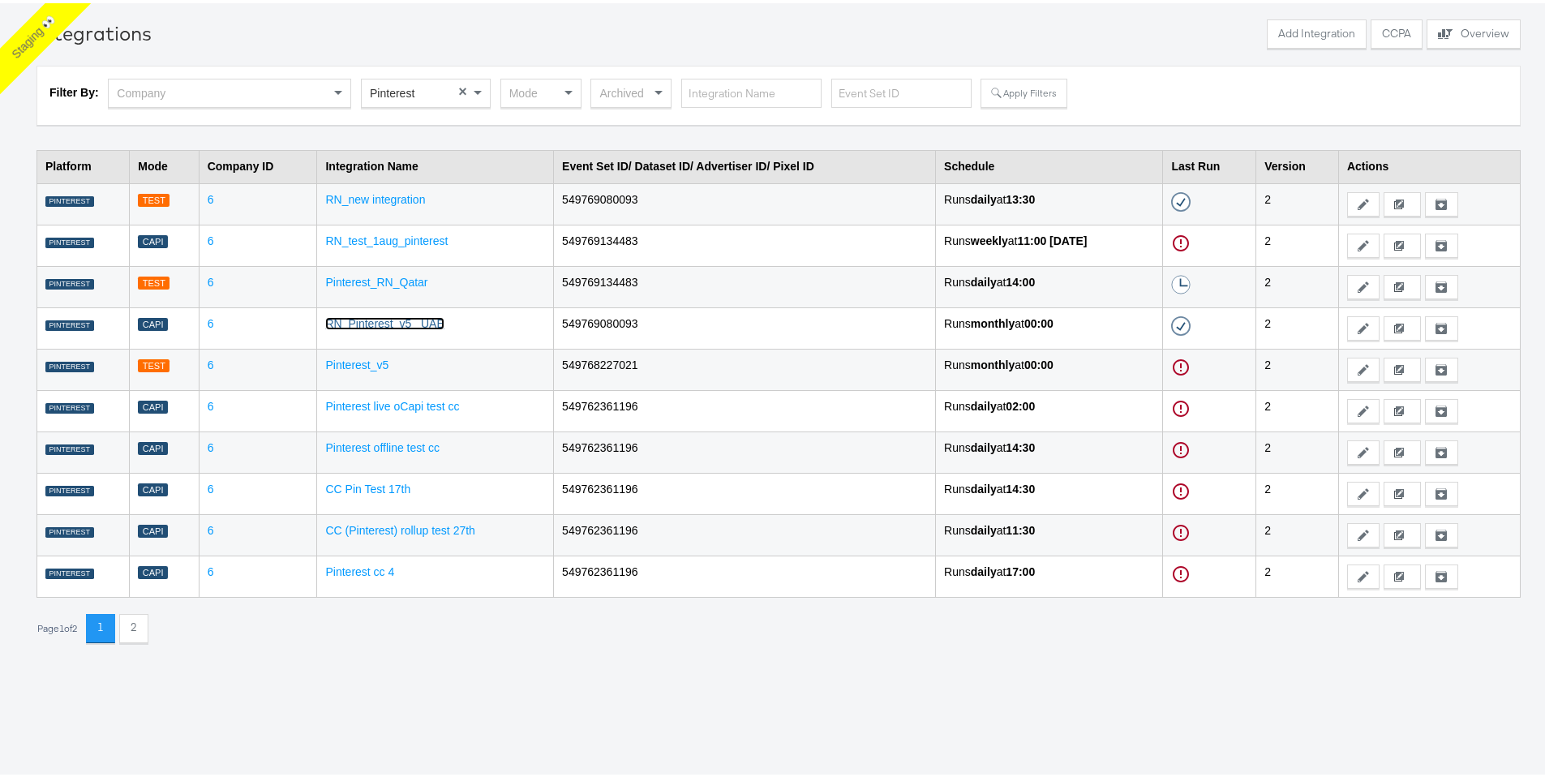
click at [350, 318] on link "RN_Pinterest_v5 _UAE" at bounding box center [384, 320] width 118 height 13
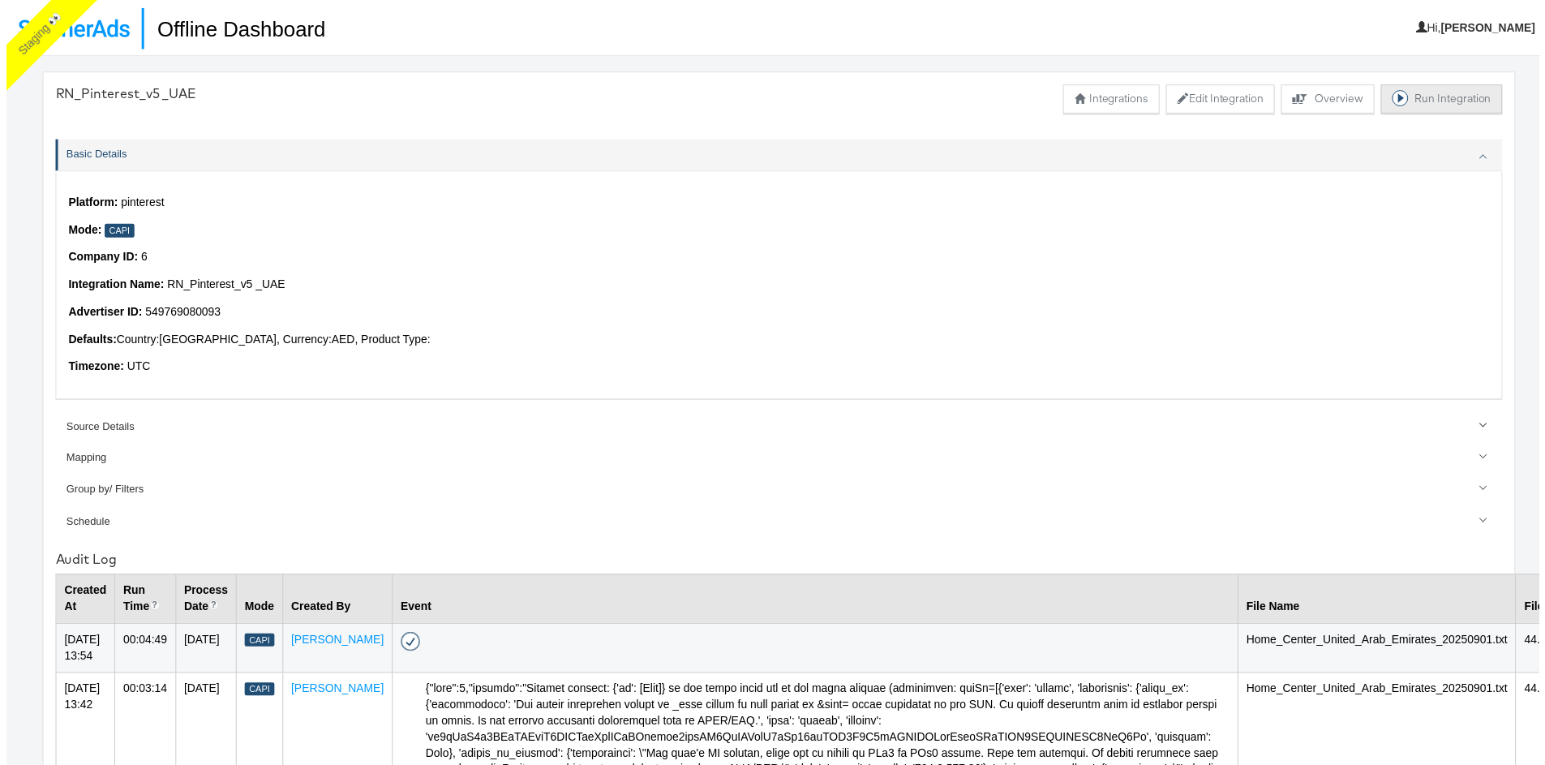
click at [1420, 96] on button "Run Integration" at bounding box center [1446, 99] width 122 height 29
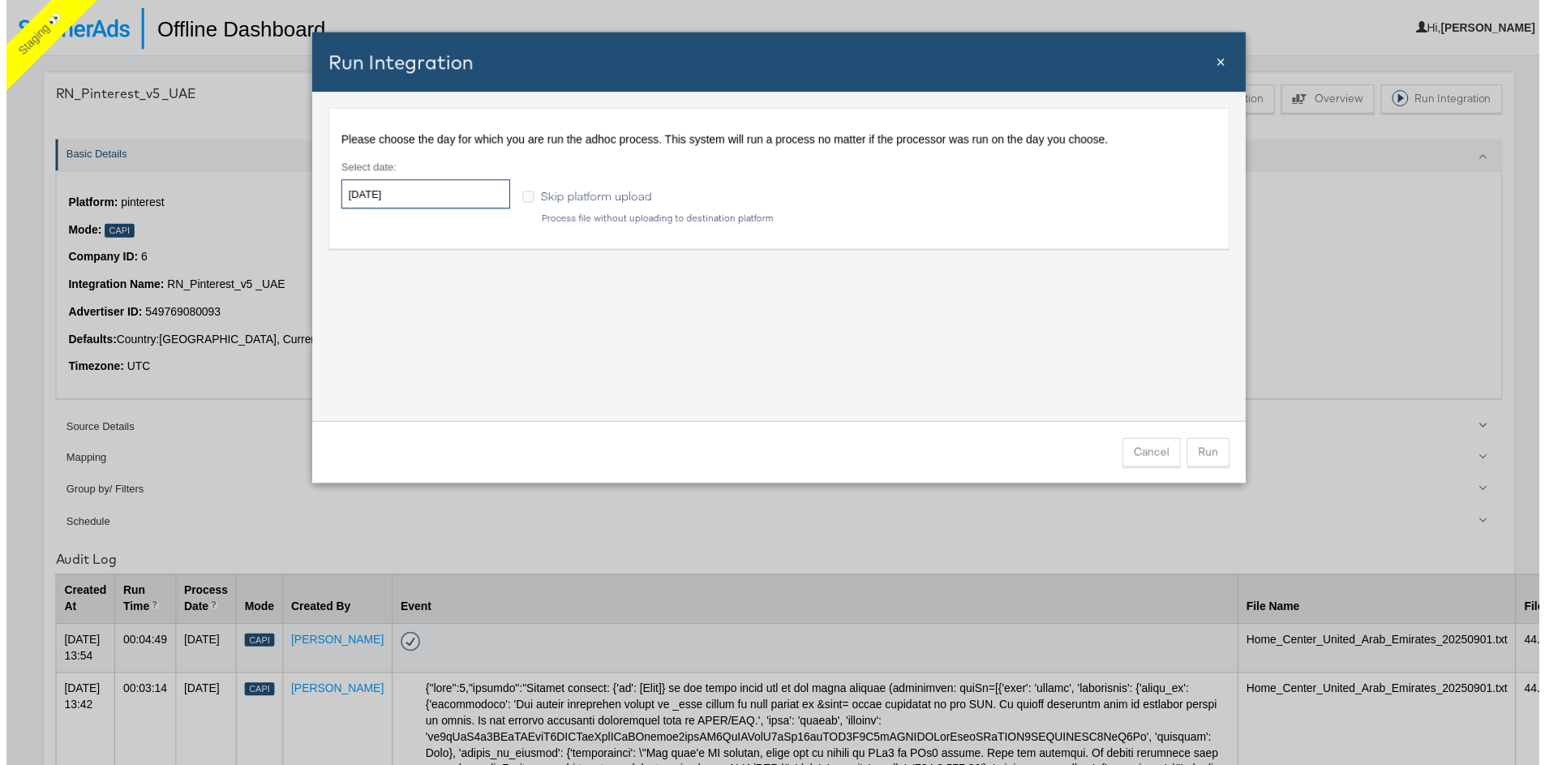
click at [402, 196] on input "2025-09-03" at bounding box center [422, 195] width 170 height 29
click at [379, 273] on td "1" at bounding box center [384, 277] width 28 height 23
type input "2025-09-01"
click at [1210, 461] on button "Run" at bounding box center [1211, 455] width 43 height 29
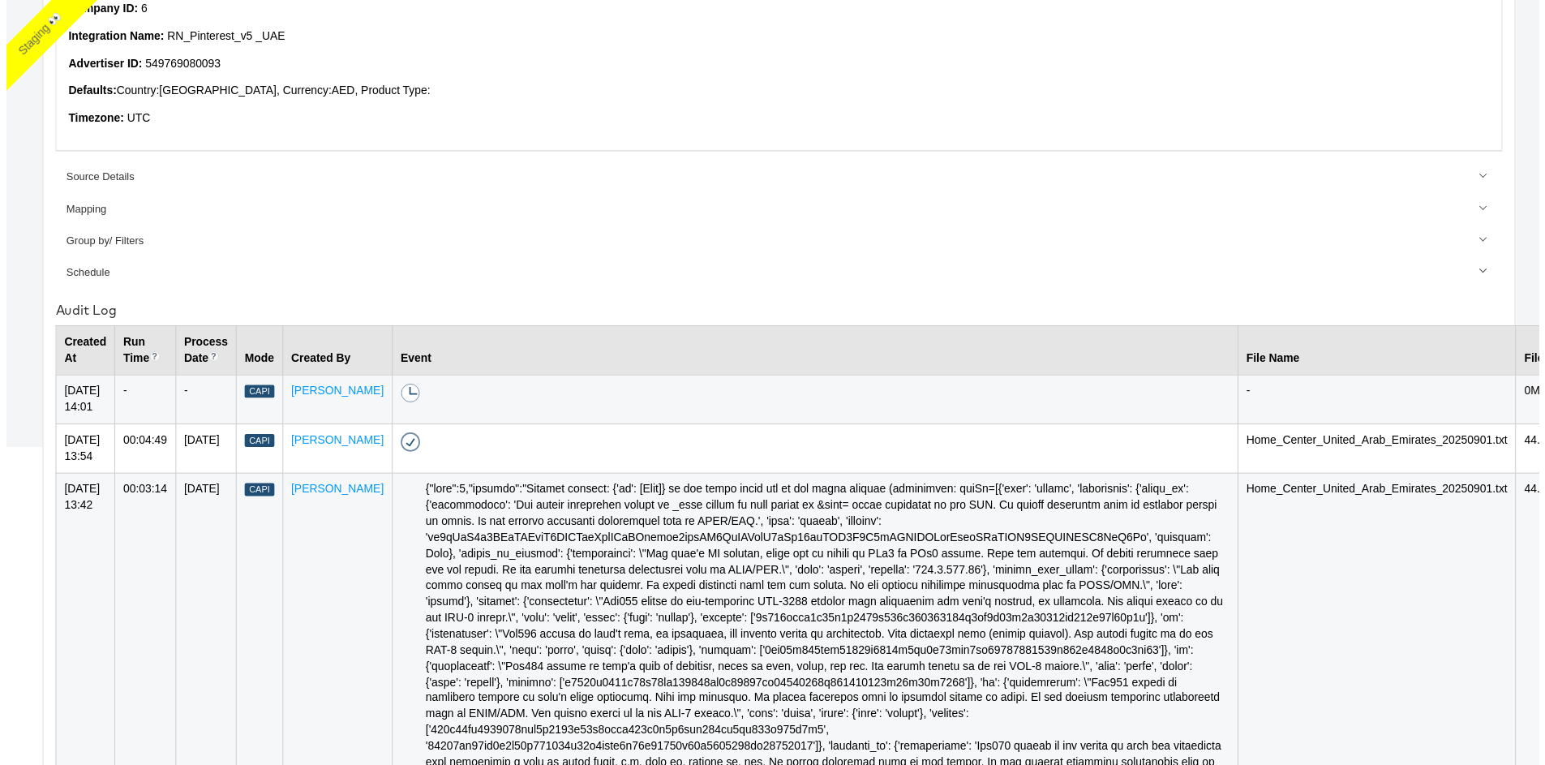
scroll to position [483, 0]
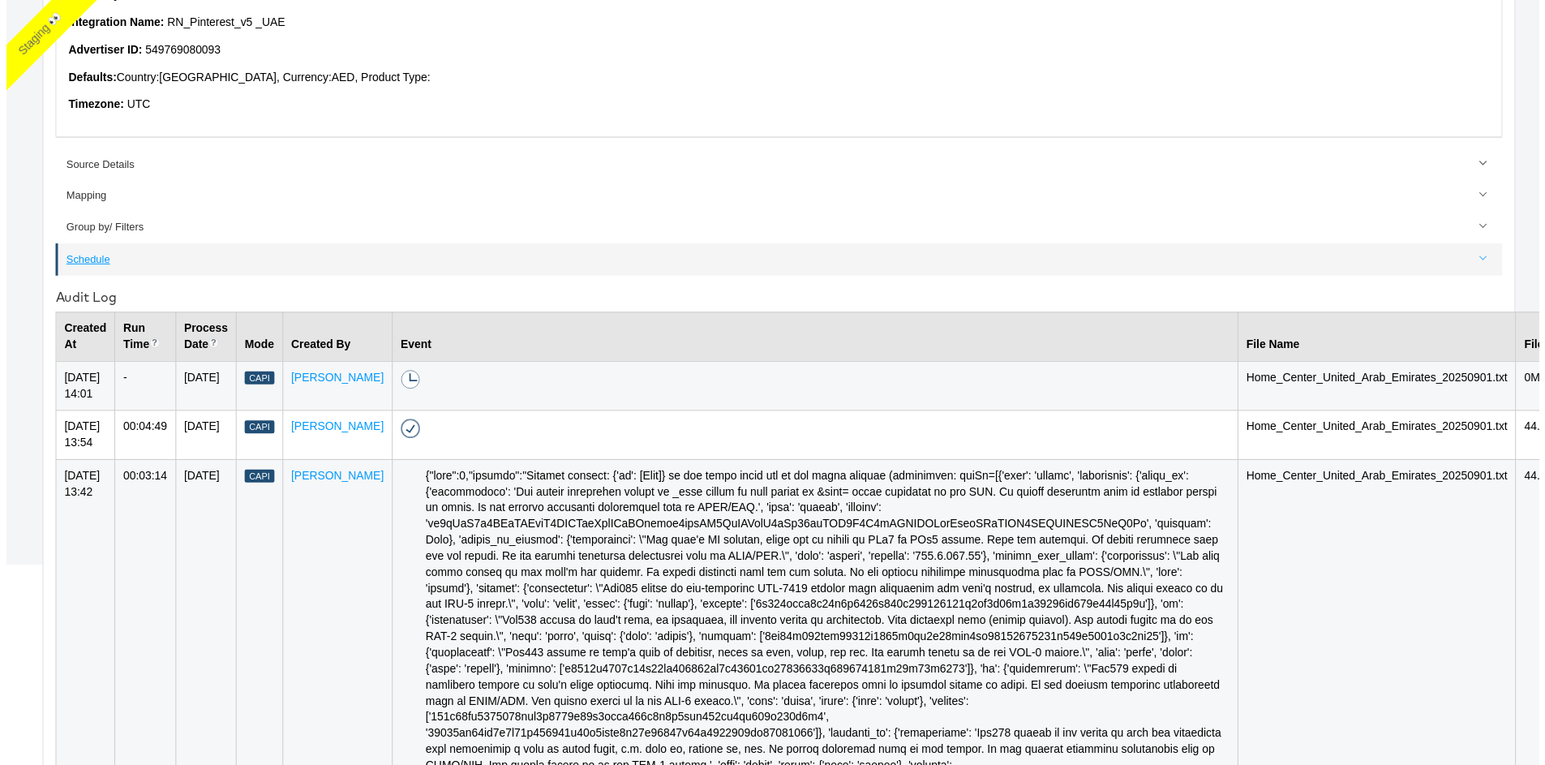
scroll to position [376, 0]
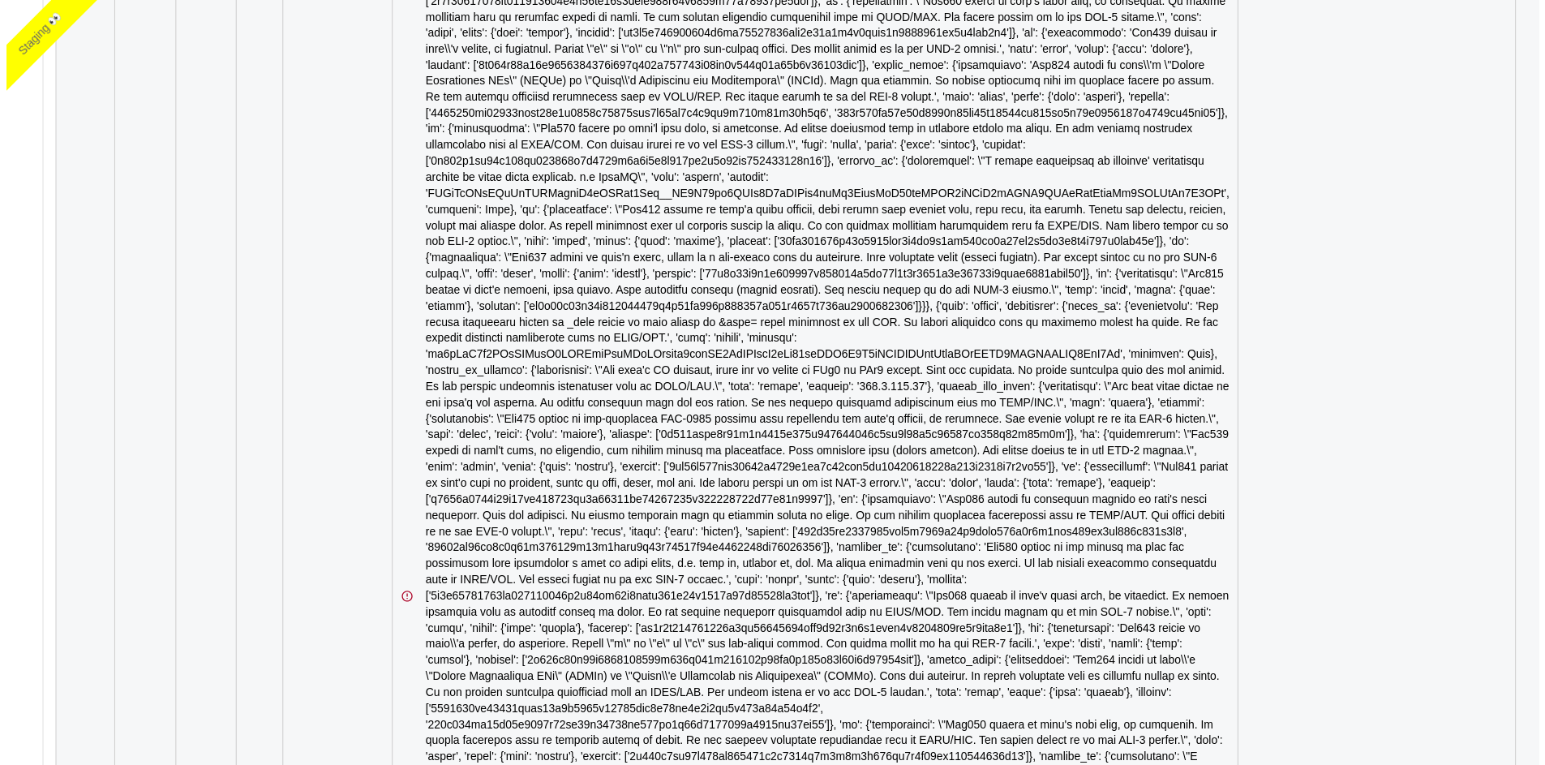
scroll to position [201, 0]
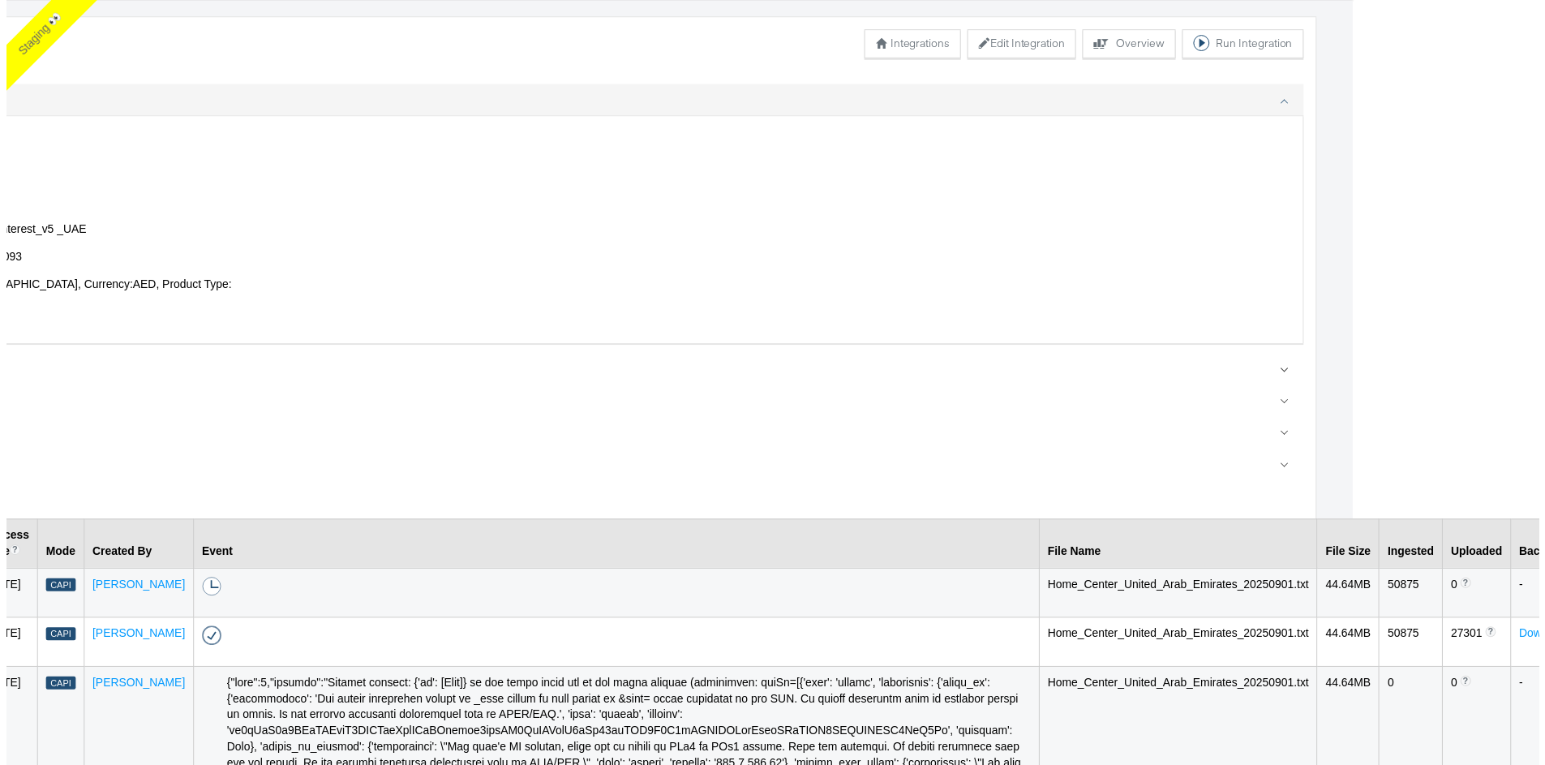
scroll to position [56, 0]
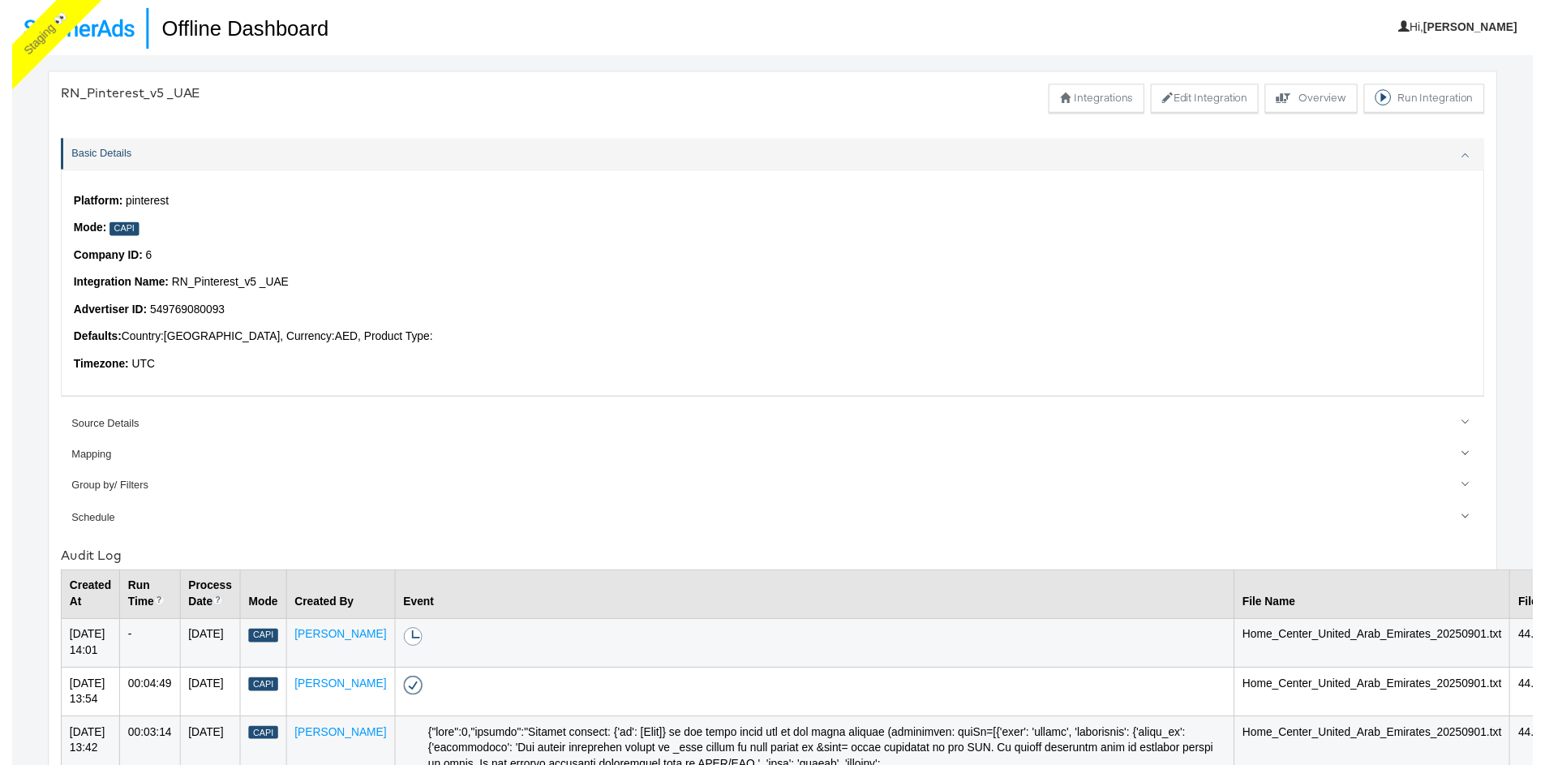
scroll to position [56, 0]
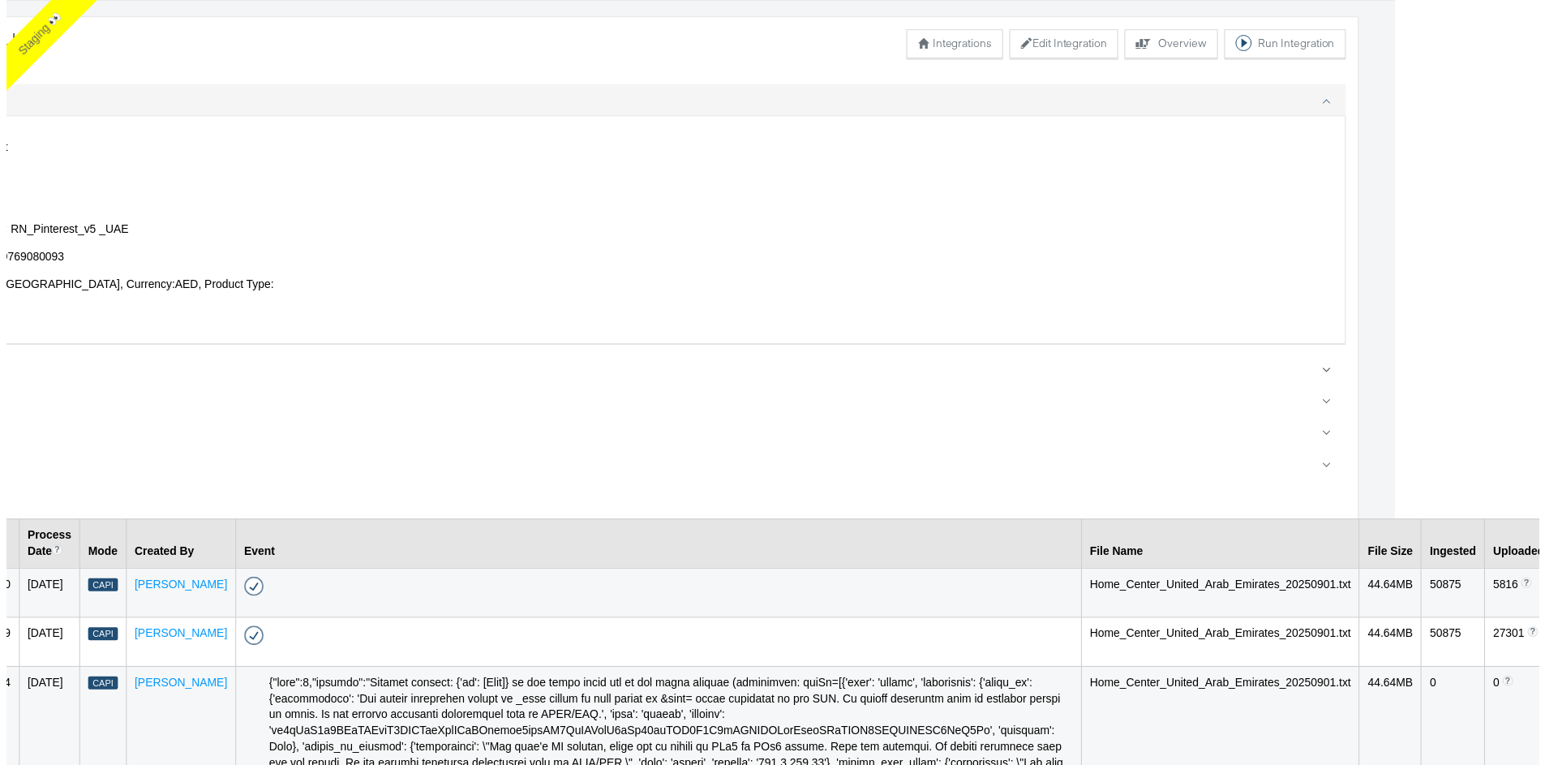
scroll to position [56, 200]
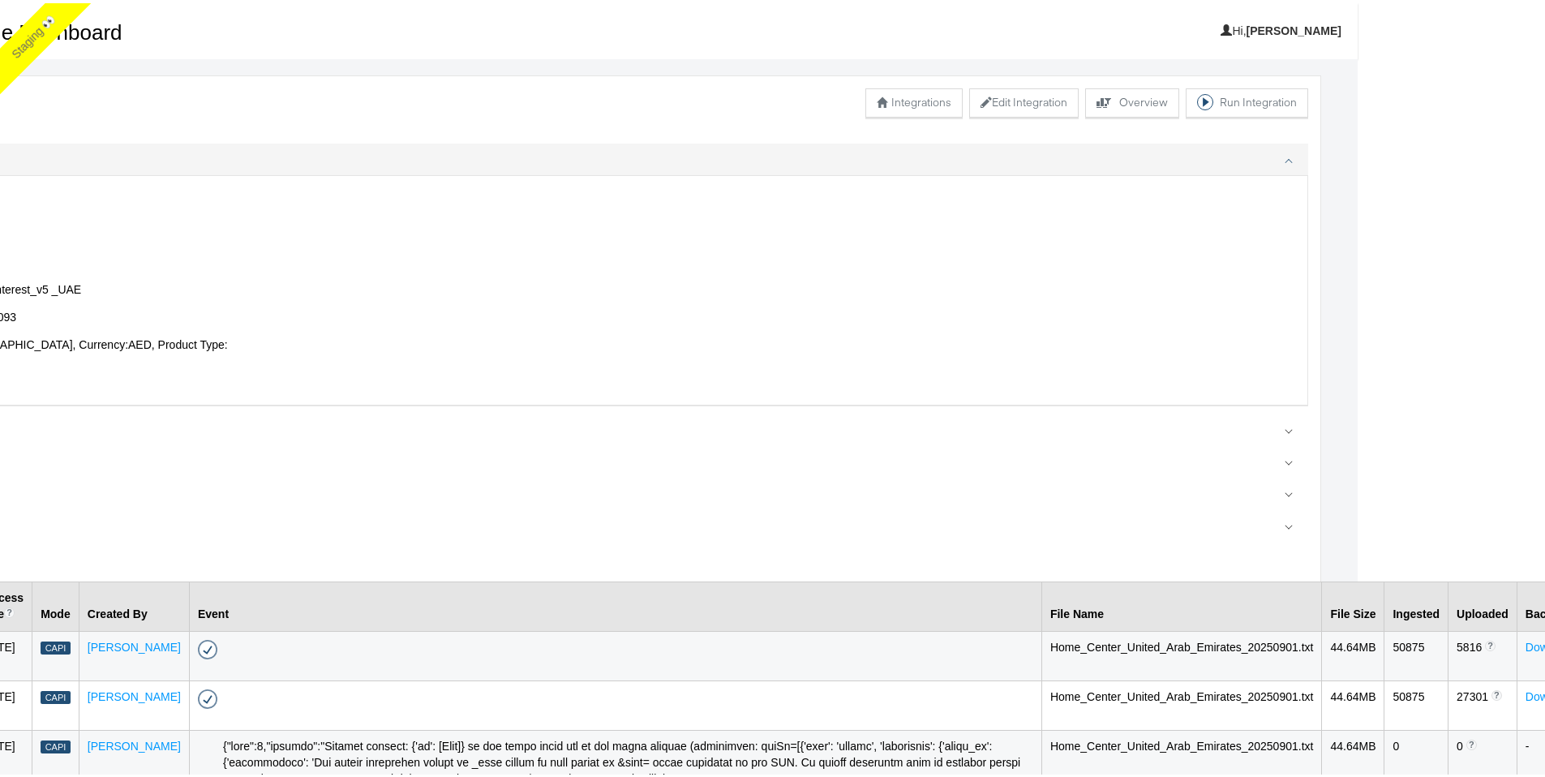
scroll to position [0, 0]
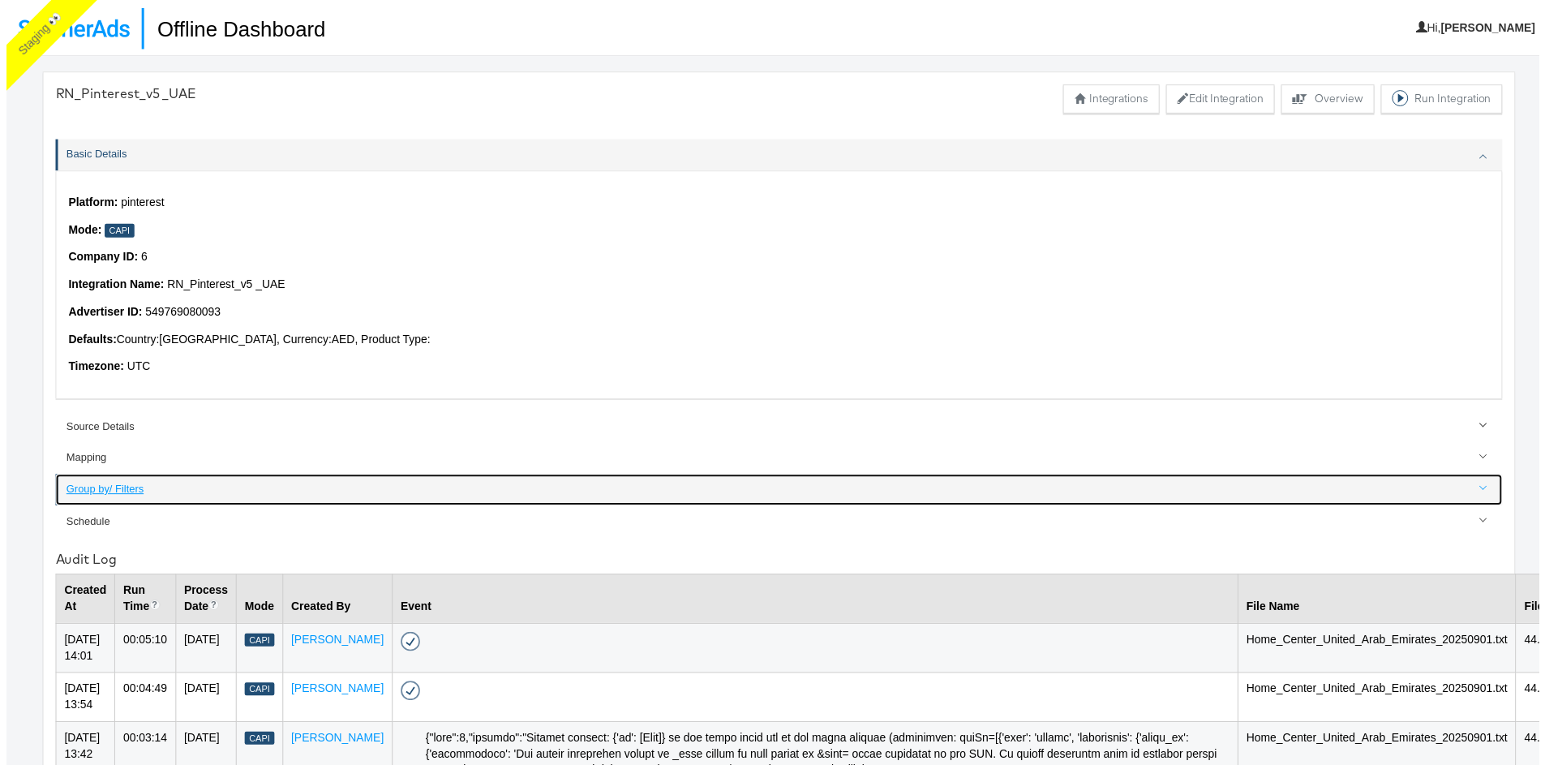
click at [118, 496] on div "Group by/ Filters" at bounding box center [779, 493] width 1439 height 15
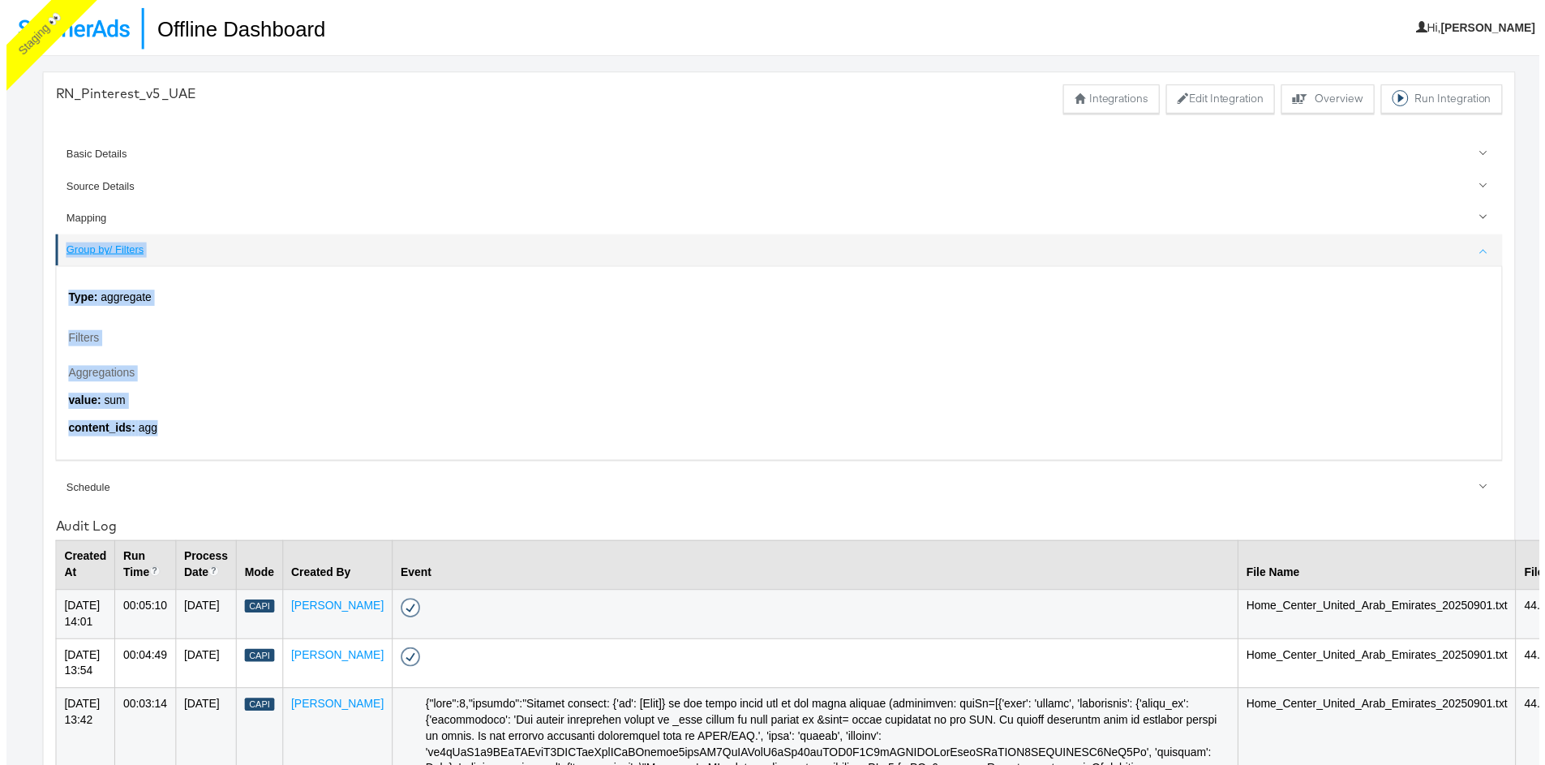
drag, startPoint x: 130, startPoint y: 432, endPoint x: 58, endPoint y: 251, distance: 194.0
click at [58, 251] on li "Group by/ Filters Type: aggregate Filters Aggregations value : sum content_ids …" at bounding box center [778, 349] width 1458 height 227
click at [1203, 94] on button "Edit Integration" at bounding box center [1224, 99] width 110 height 29
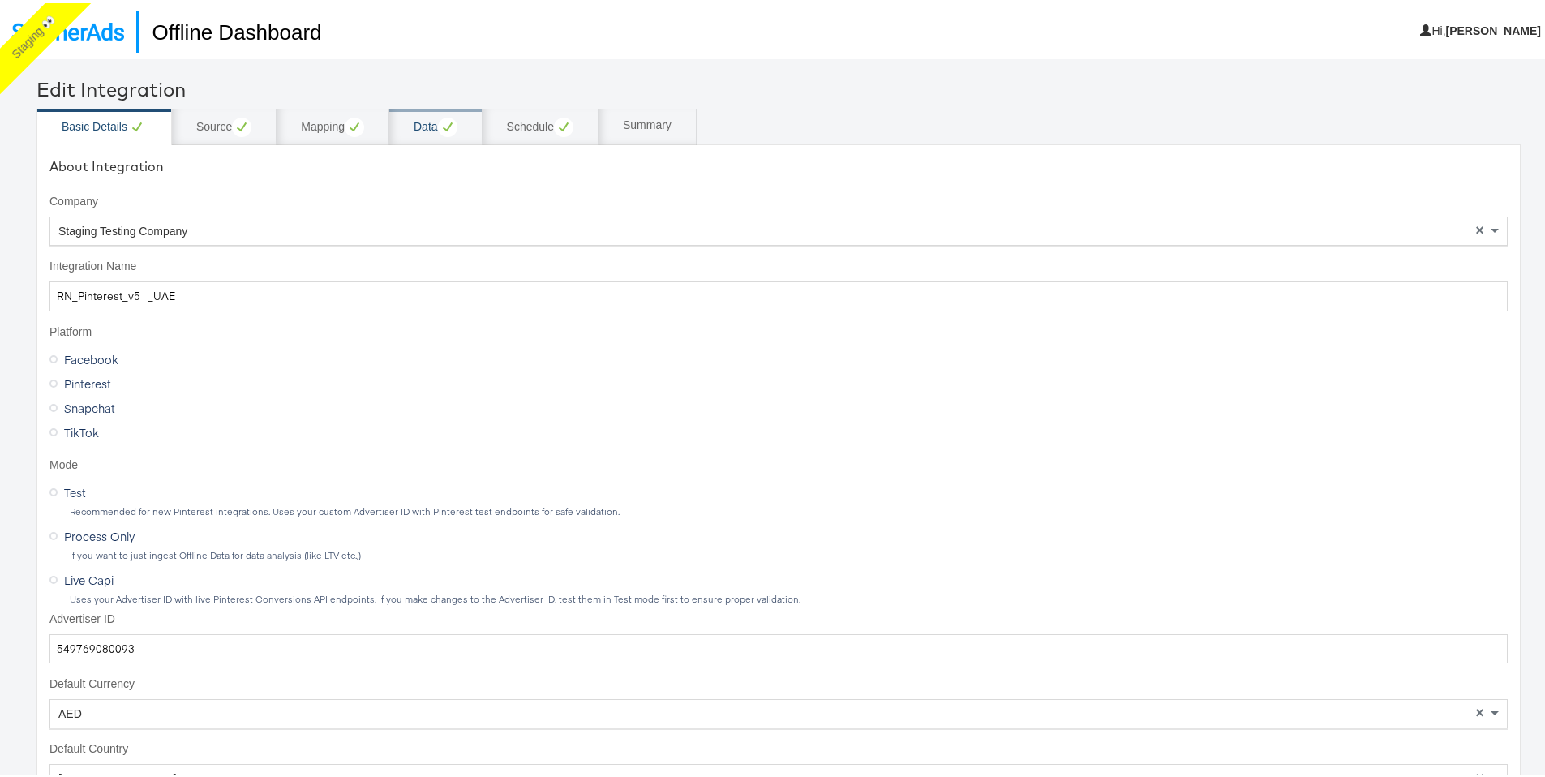
click at [423, 127] on div "Data" at bounding box center [436, 123] width 44 height 19
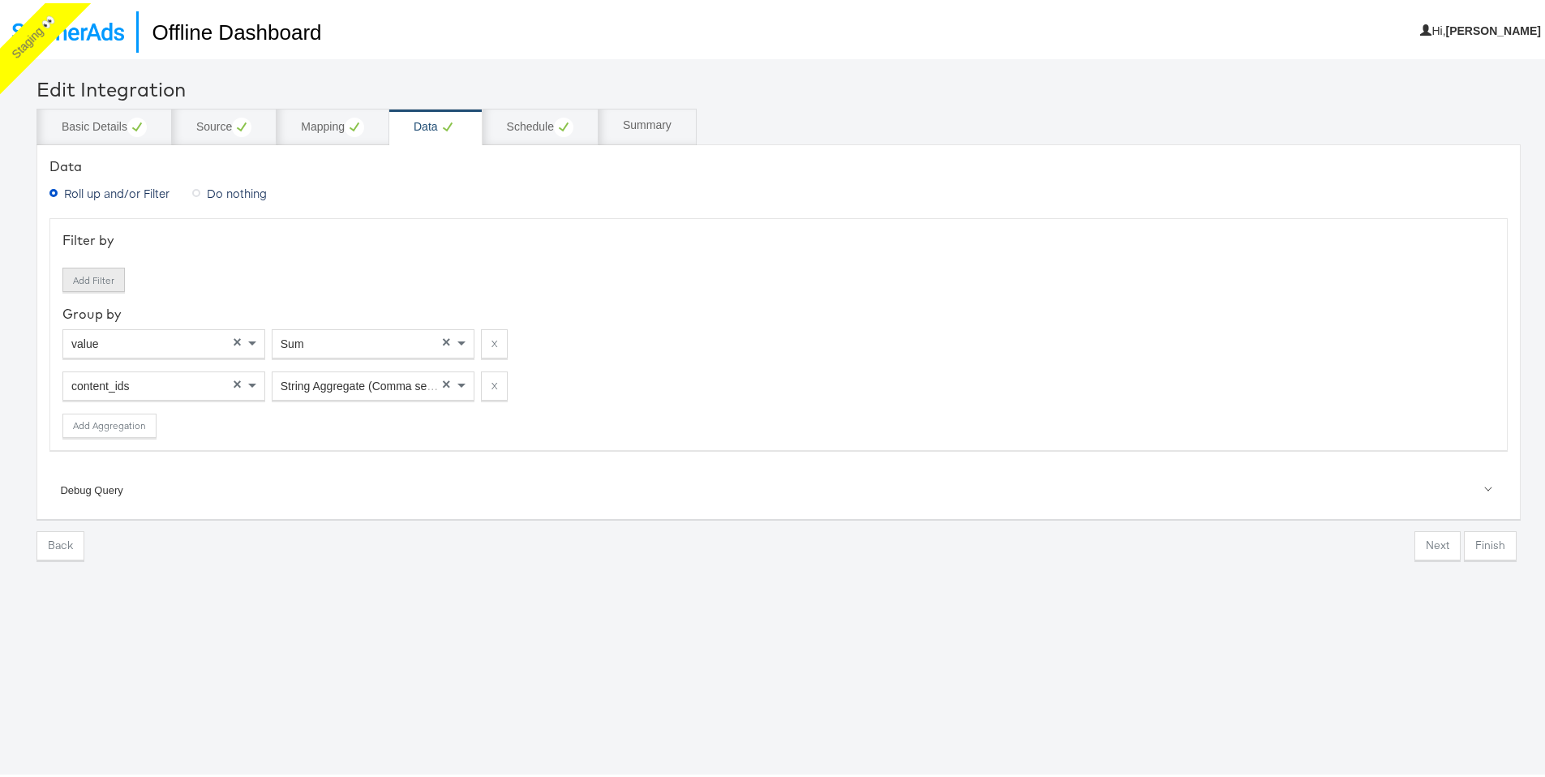
click at [100, 279] on button "Add Filter" at bounding box center [93, 276] width 62 height 24
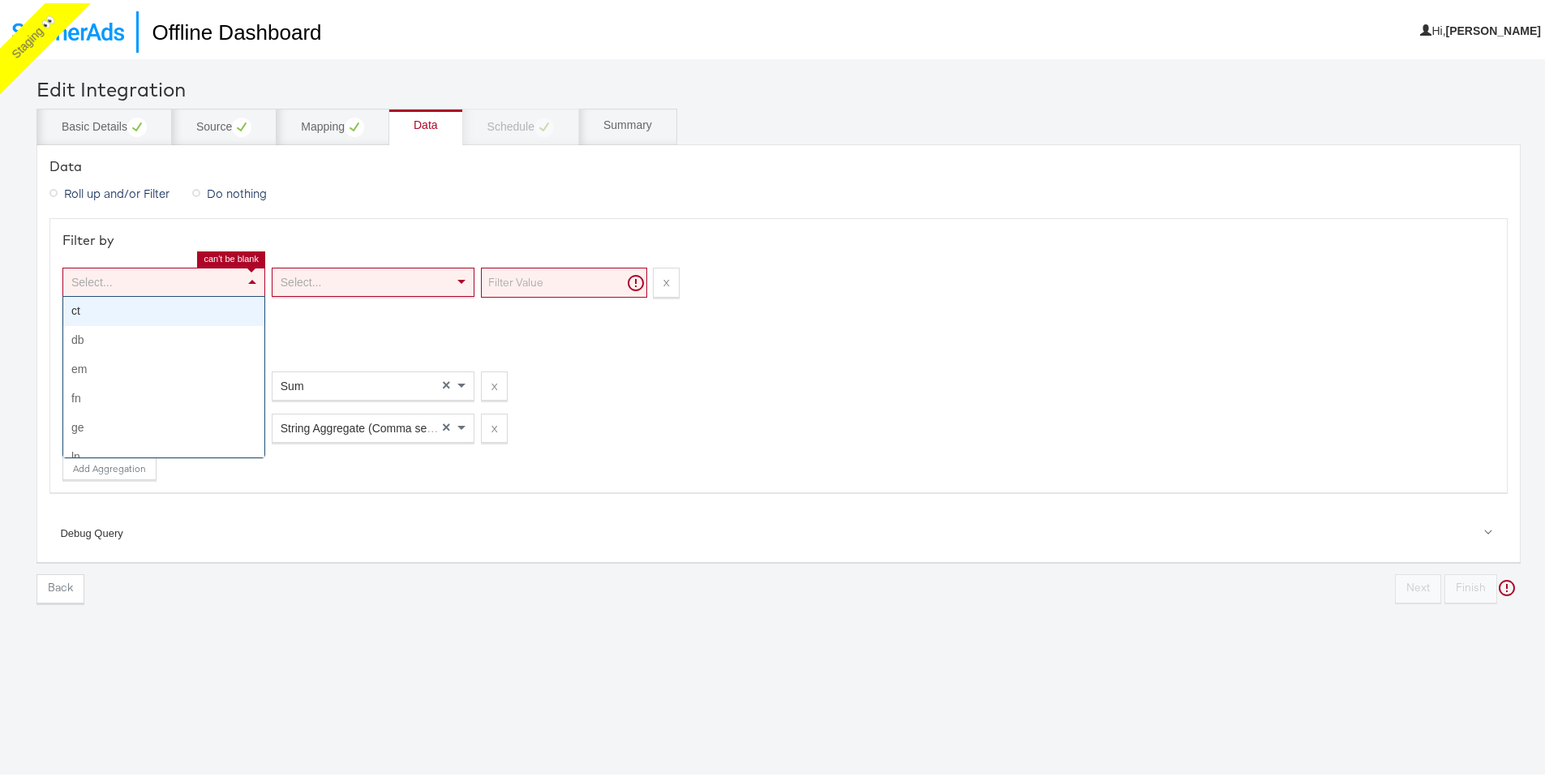
click at [161, 282] on div "Select..." at bounding box center [163, 279] width 201 height 28
click at [664, 283] on button "X" at bounding box center [666, 279] width 27 height 30
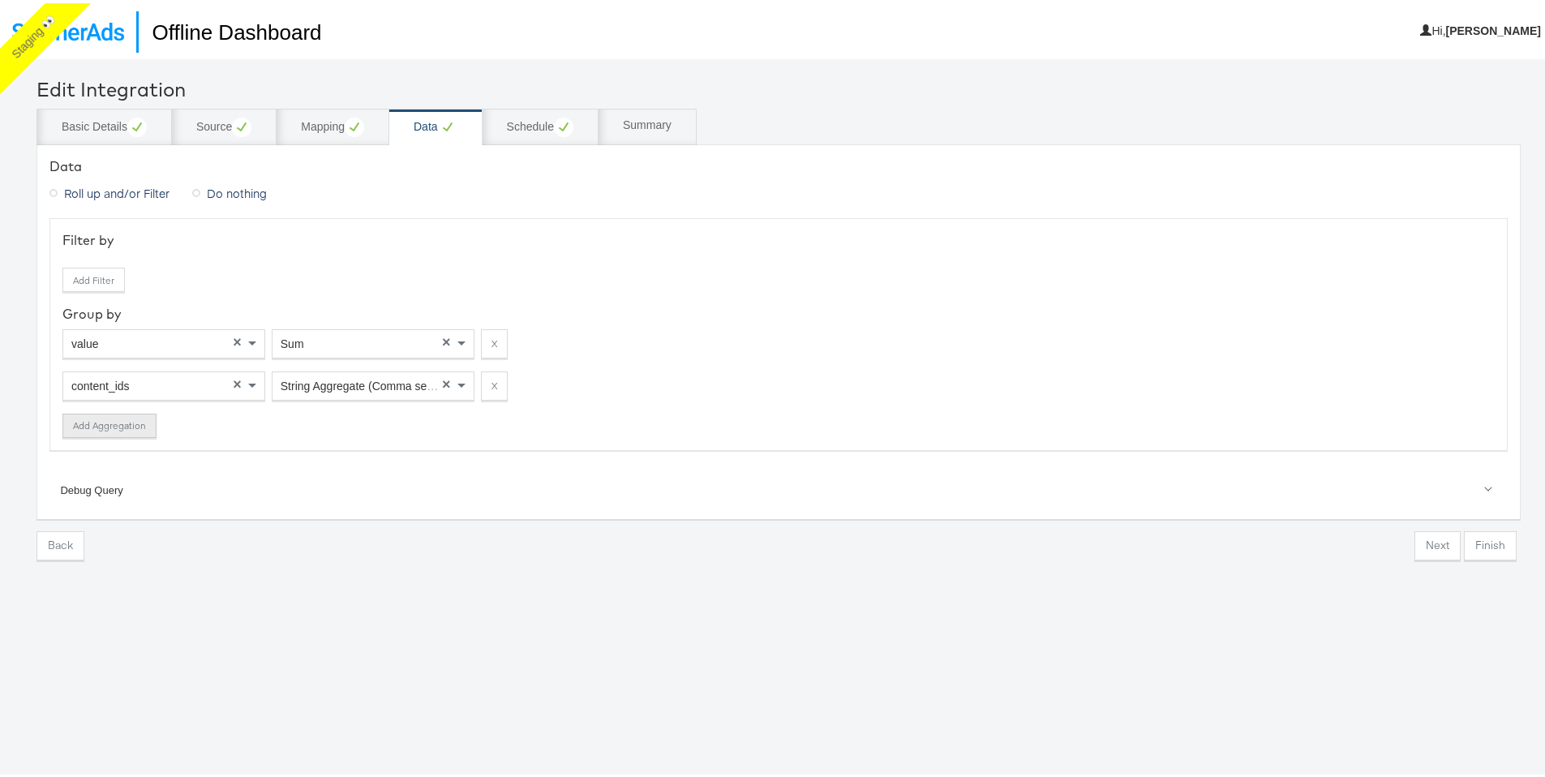
click at [153, 426] on button "Add Aggregation" at bounding box center [109, 422] width 94 height 24
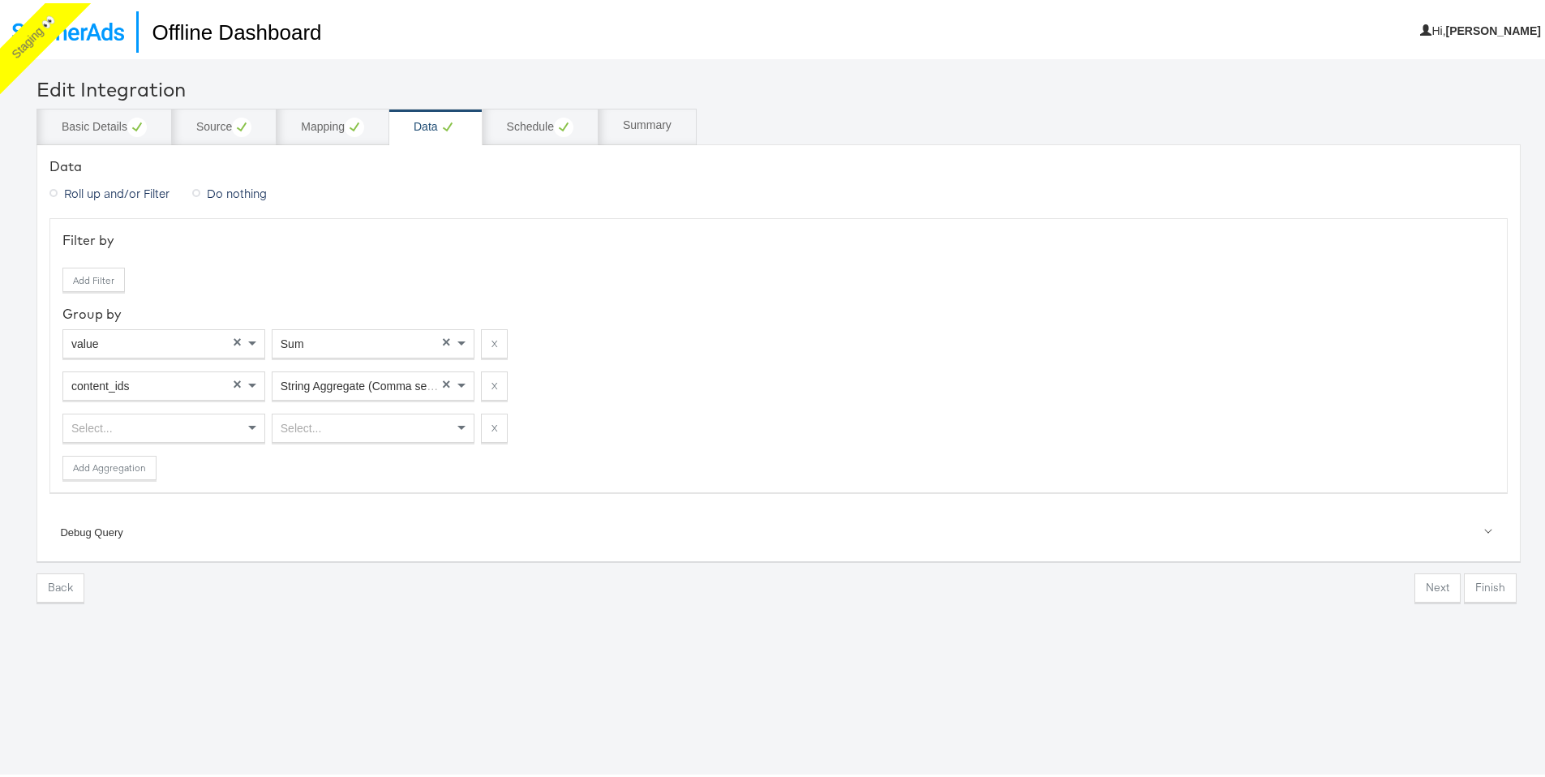
click at [147, 433] on div "Select..." at bounding box center [163, 425] width 201 height 28
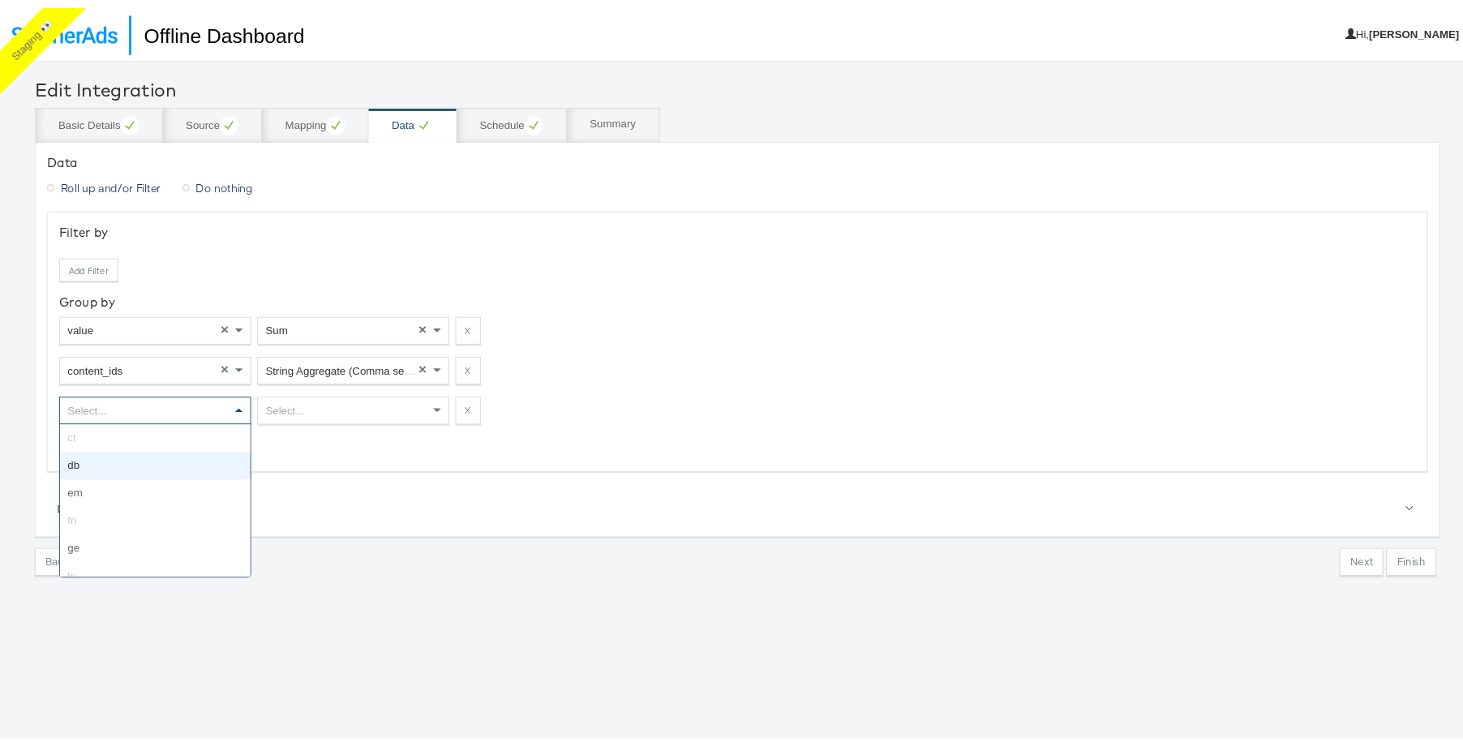
scroll to position [29, 0]
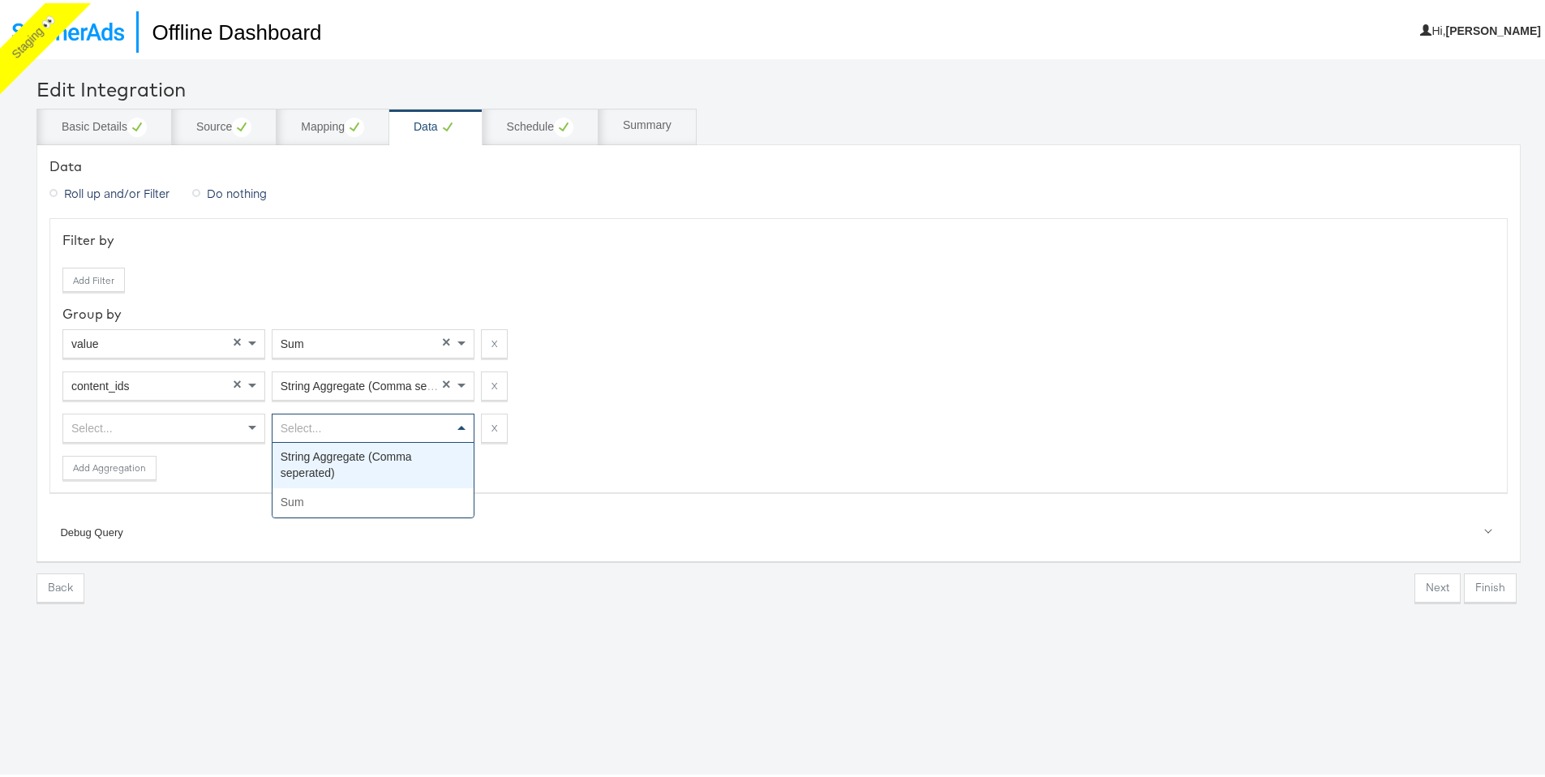
click at [327, 432] on div "Select..." at bounding box center [373, 425] width 201 height 28
click at [496, 432] on button "X" at bounding box center [494, 424] width 27 height 29
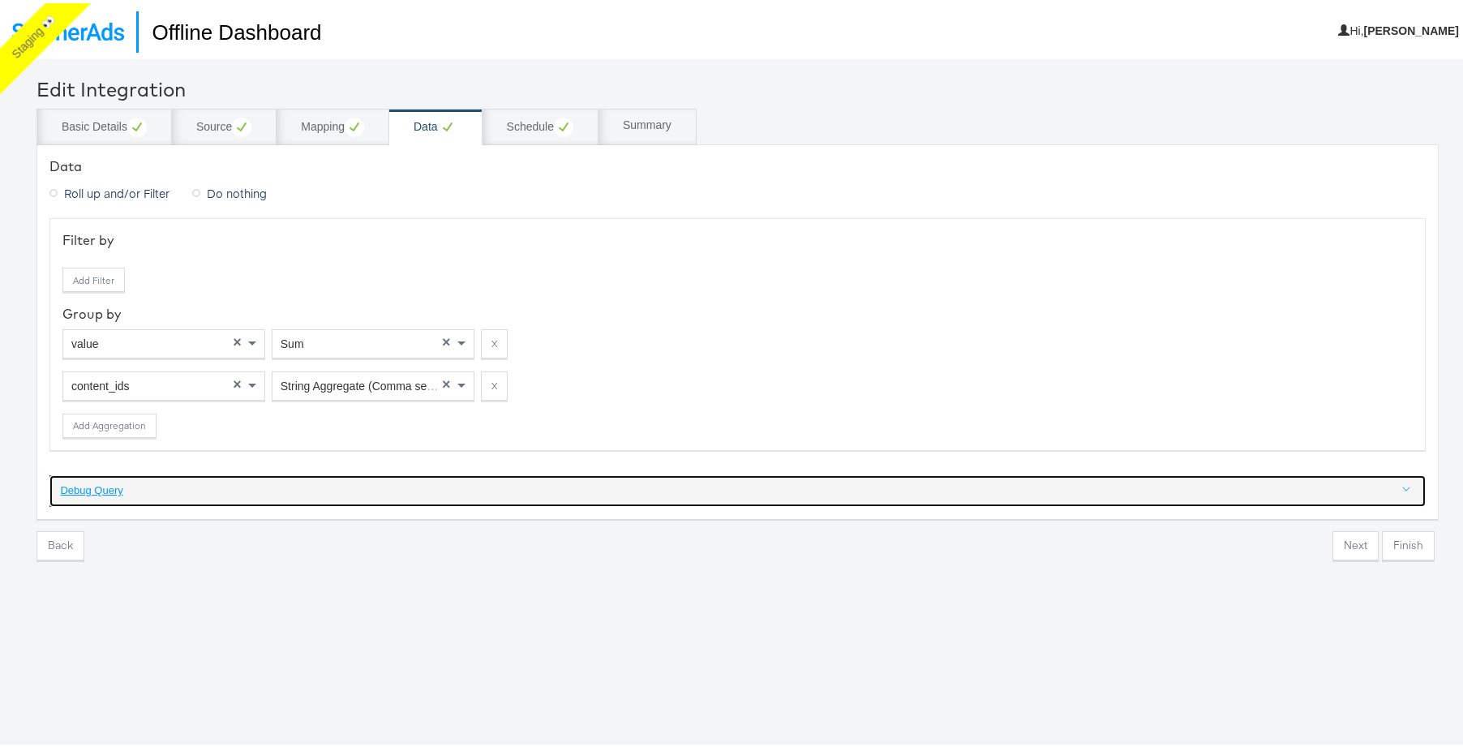
click at [84, 487] on div "Debug Query" at bounding box center [738, 487] width 1357 height 15
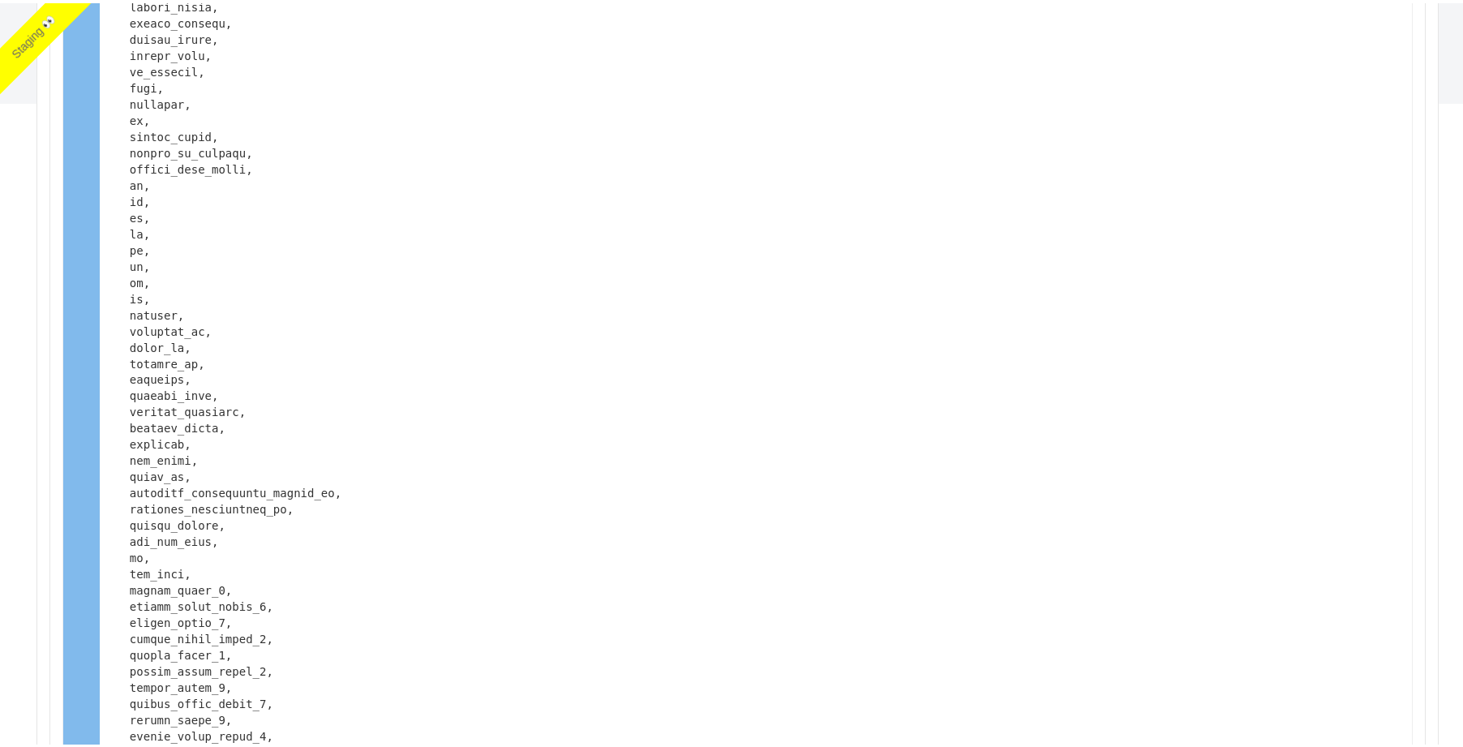
scroll to position [0, 0]
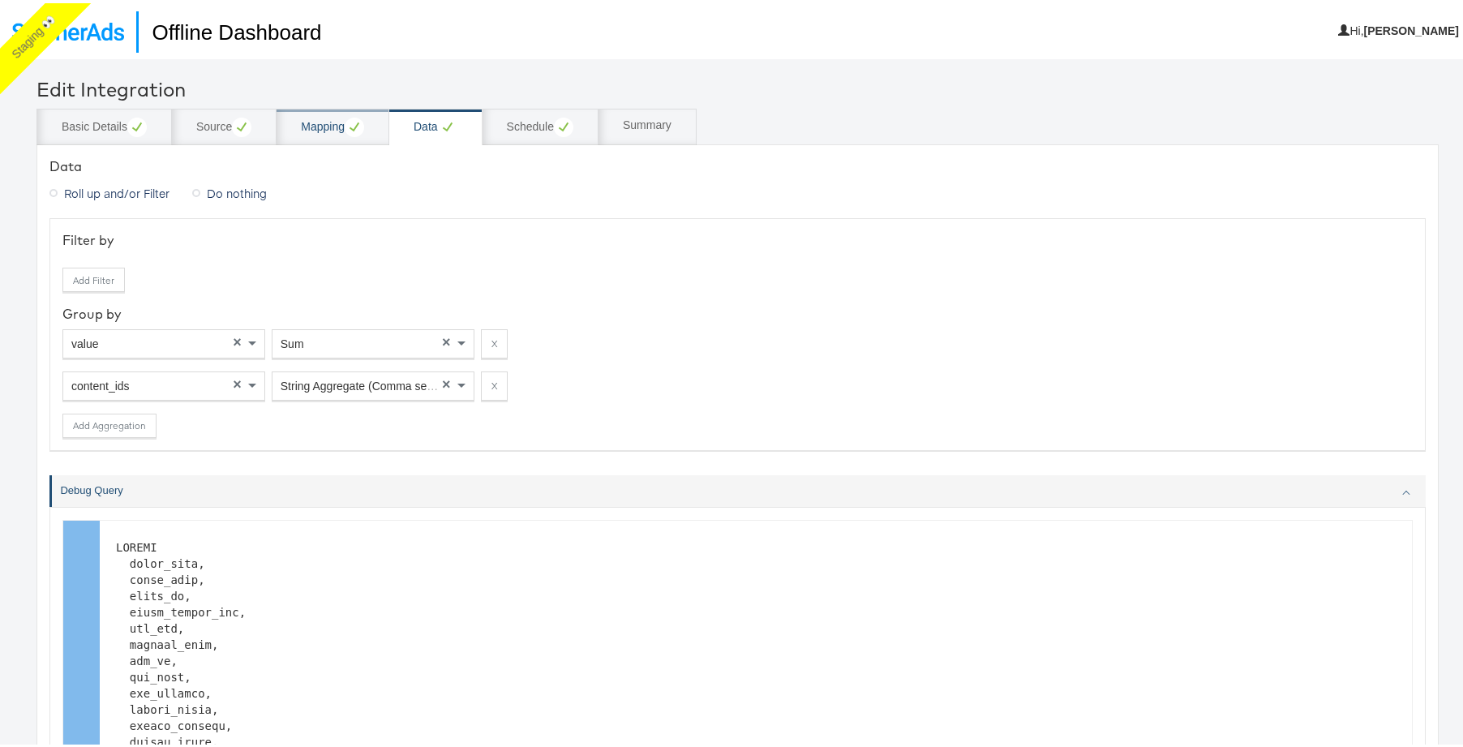
click at [324, 129] on div "Mapping" at bounding box center [332, 123] width 63 height 19
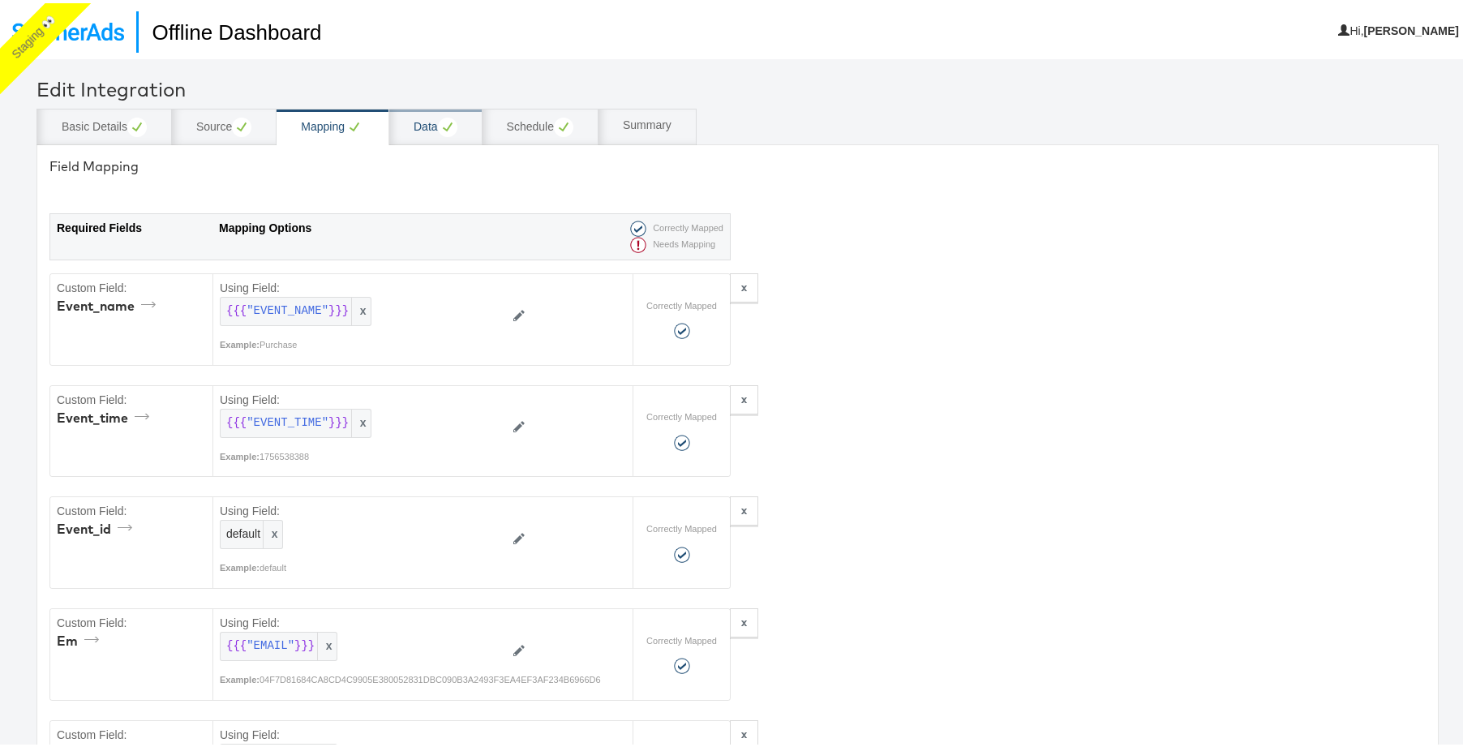
click at [410, 124] on div "Data" at bounding box center [435, 123] width 93 height 37
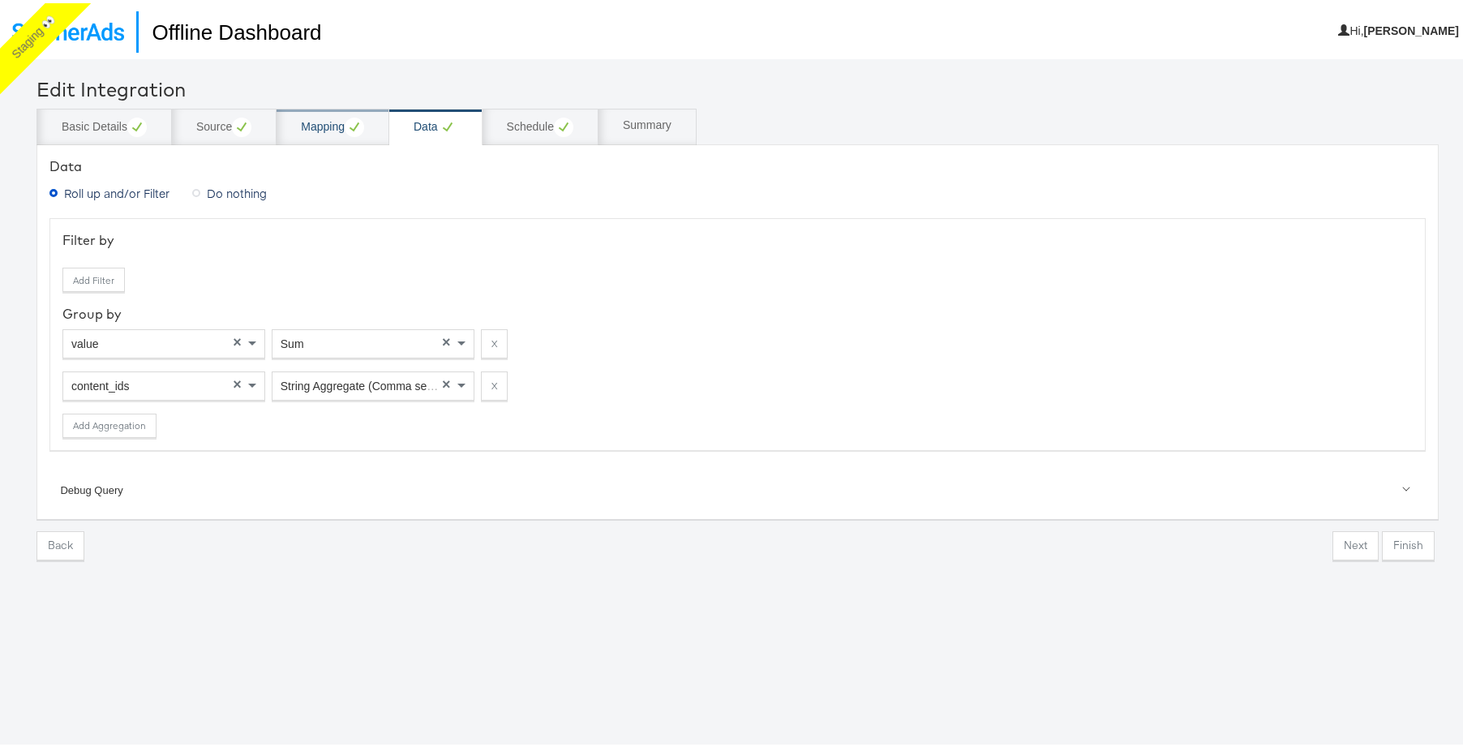
click at [320, 133] on div "Mapping" at bounding box center [332, 123] width 63 height 19
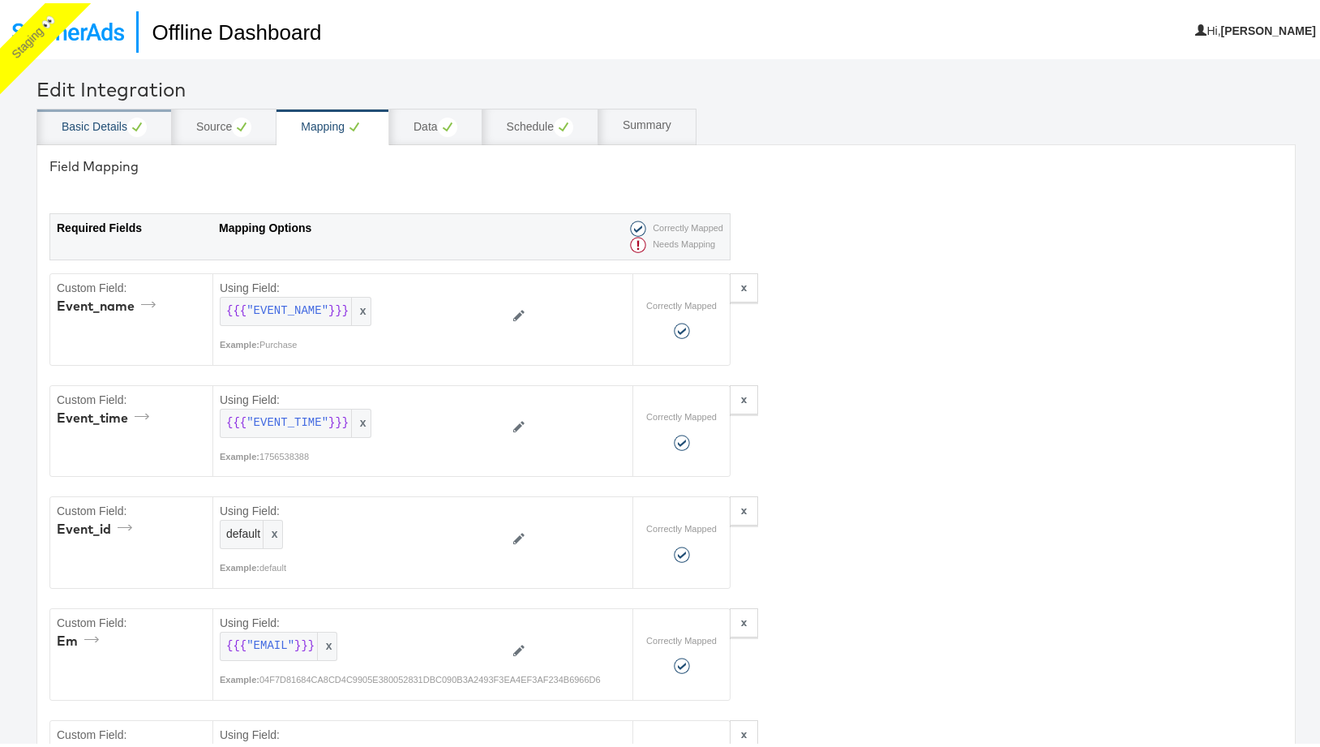
click at [102, 127] on div "Basic Details" at bounding box center [104, 123] width 85 height 19
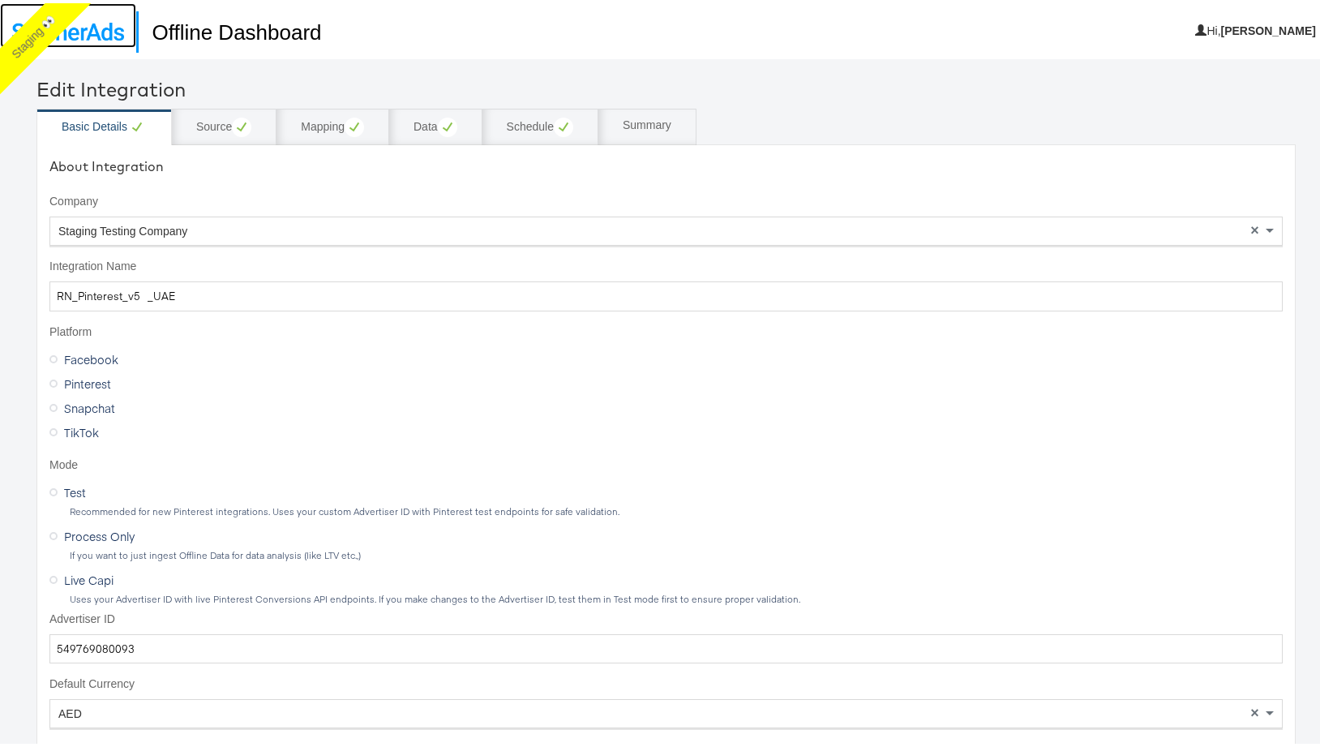
click at [107, 29] on img at bounding box center [68, 28] width 112 height 18
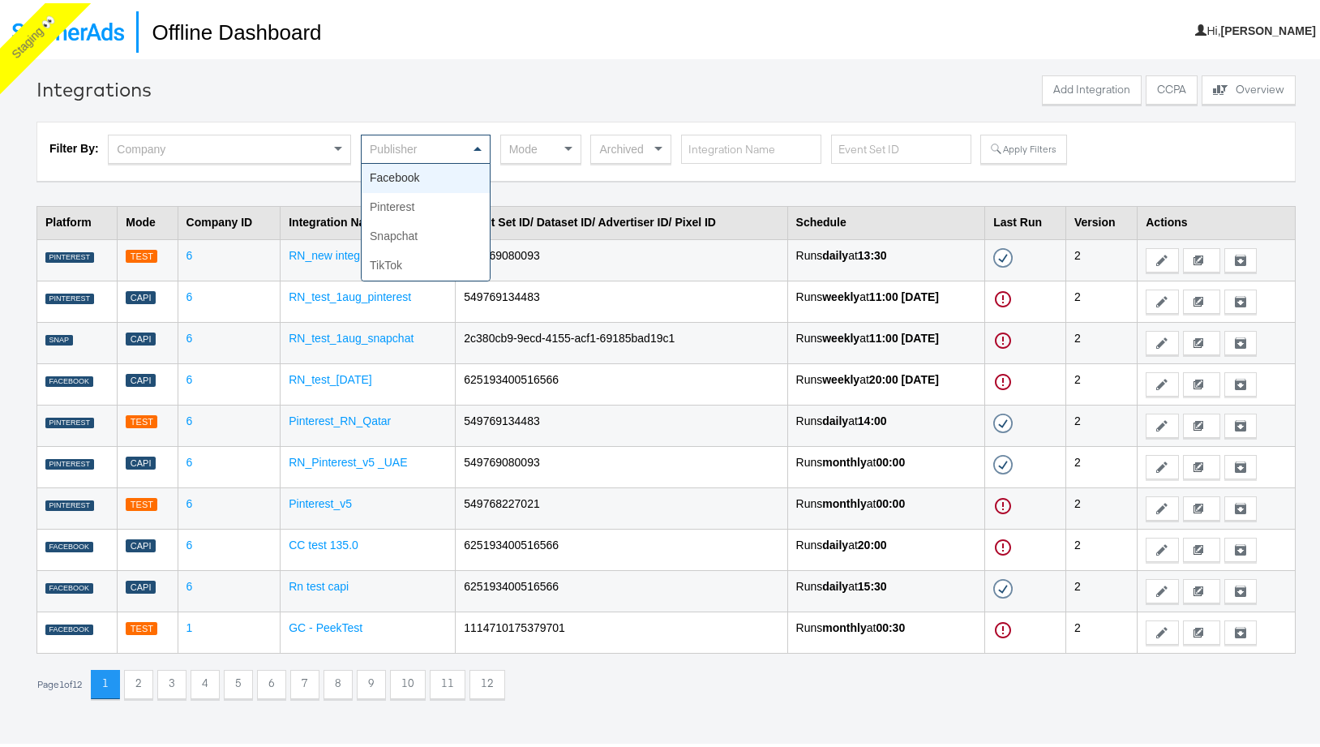
click at [430, 145] on div "Publisher" at bounding box center [426, 146] width 128 height 28
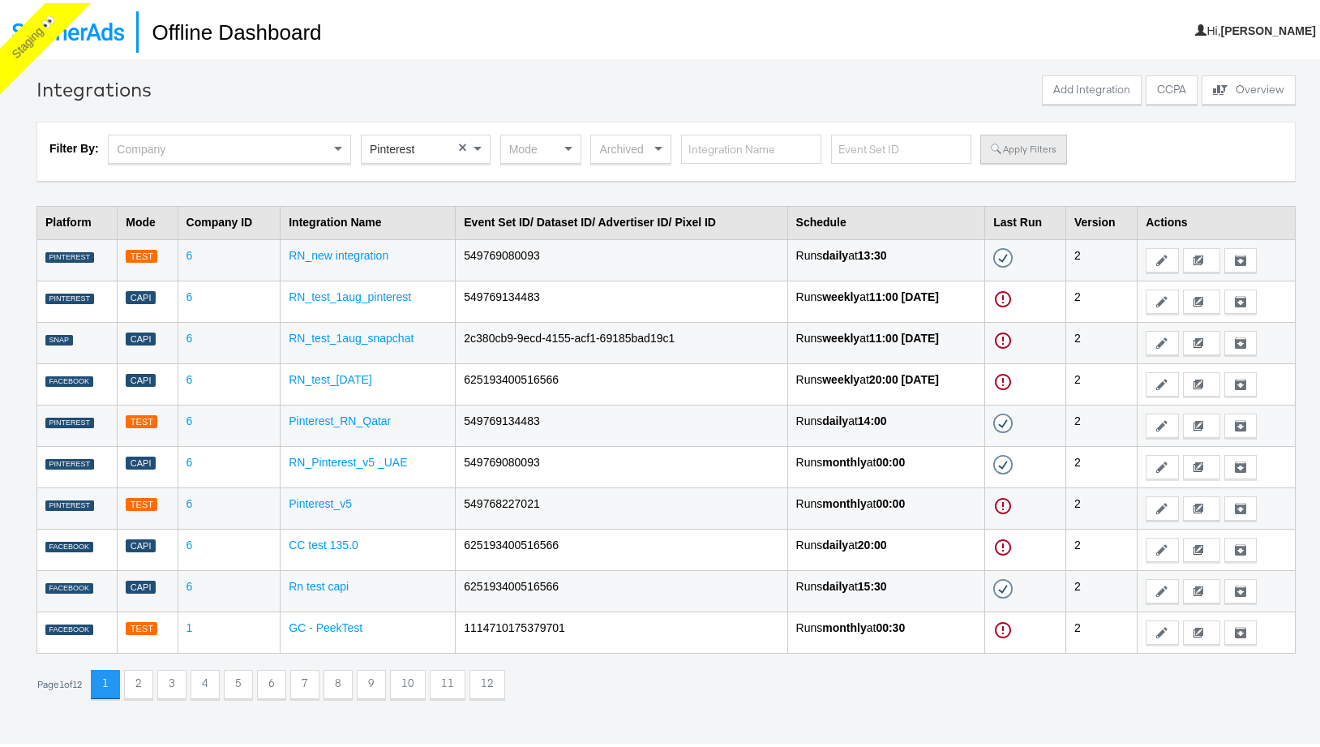
click at [1038, 140] on button "Apply Filters" at bounding box center [1024, 145] width 86 height 29
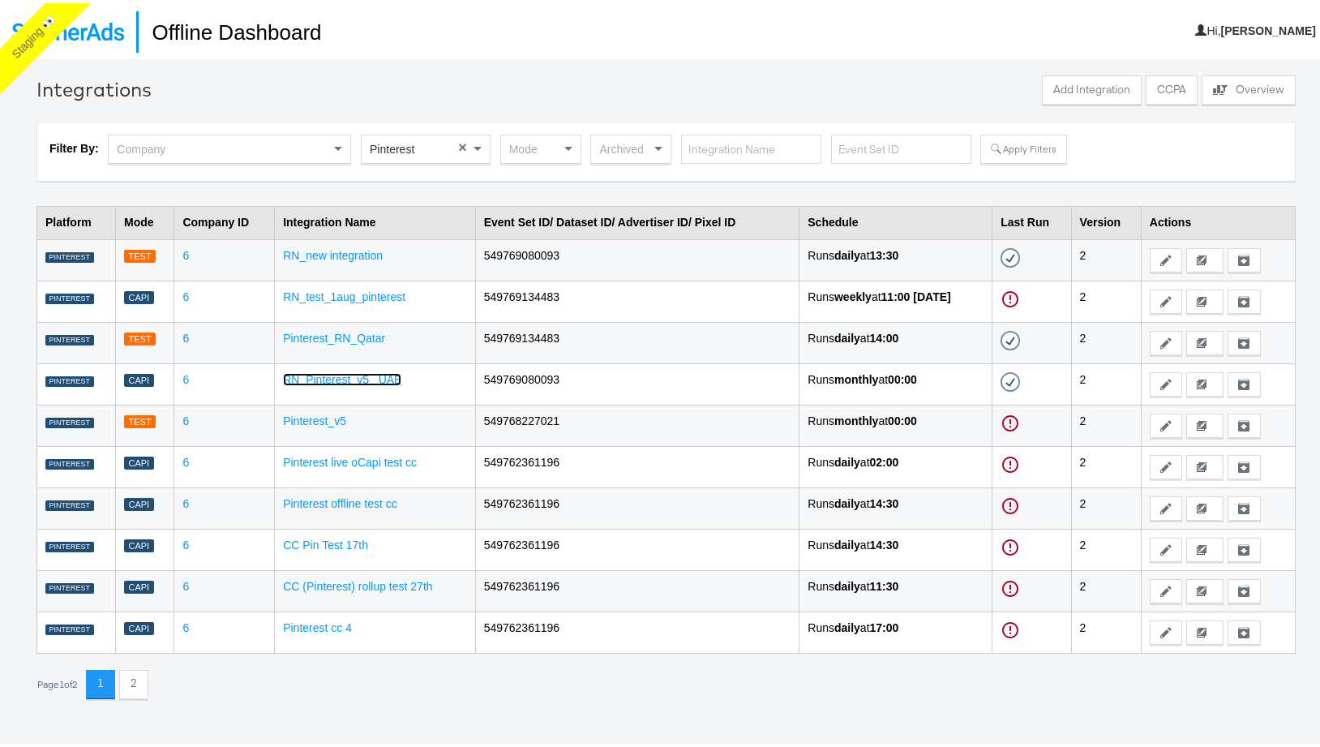
click at [335, 382] on link "RN_Pinterest_v5 _UAE" at bounding box center [342, 376] width 118 height 13
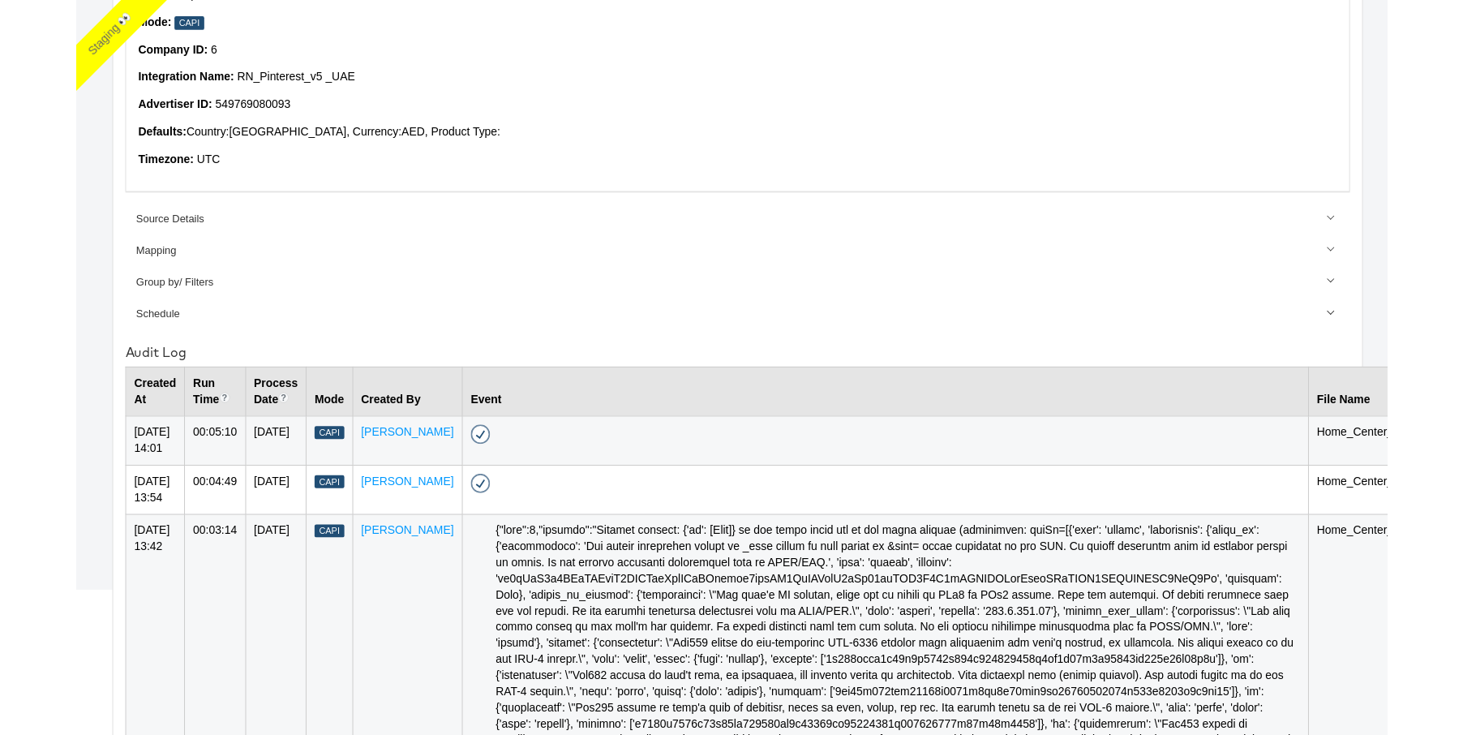
scroll to position [210, 0]
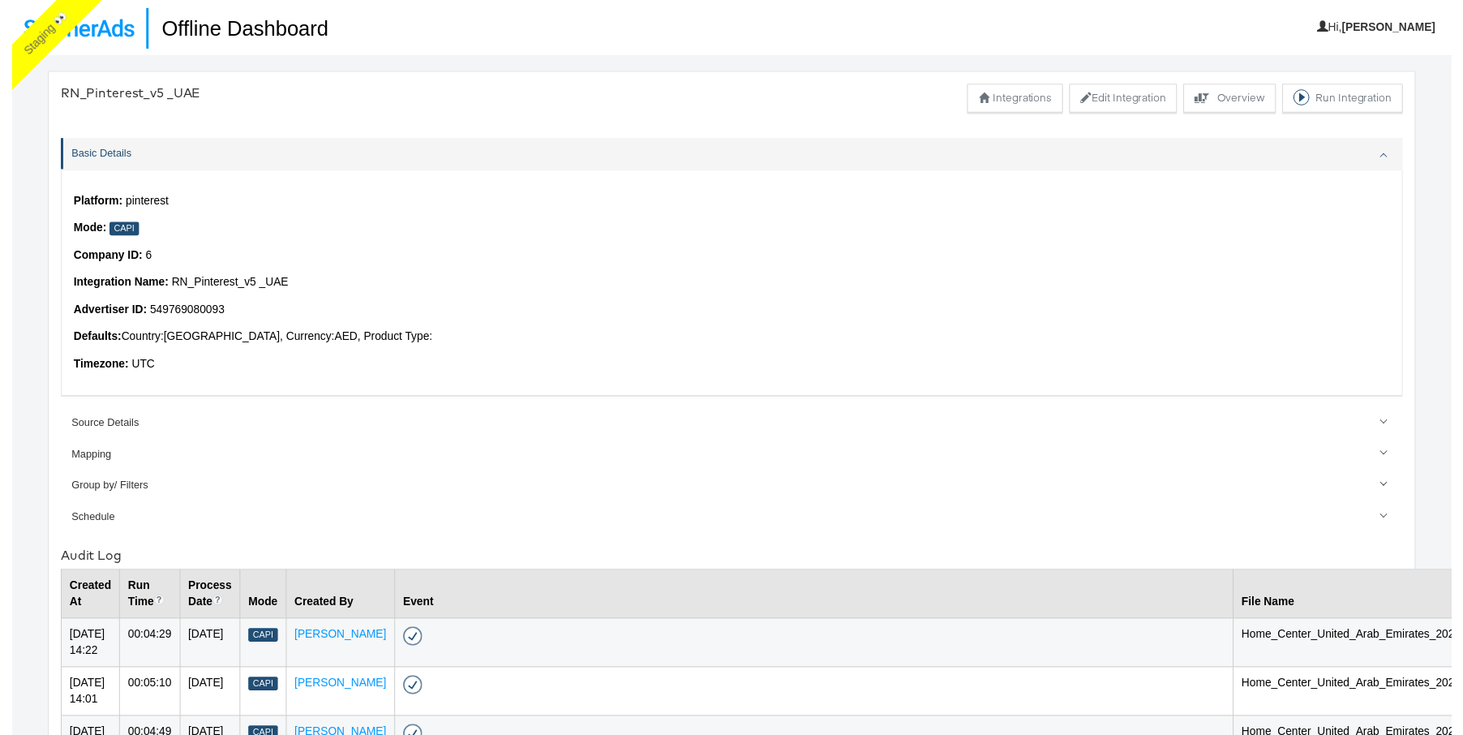
scroll to position [56, 0]
